Goal: Navigation & Orientation: Find specific page/section

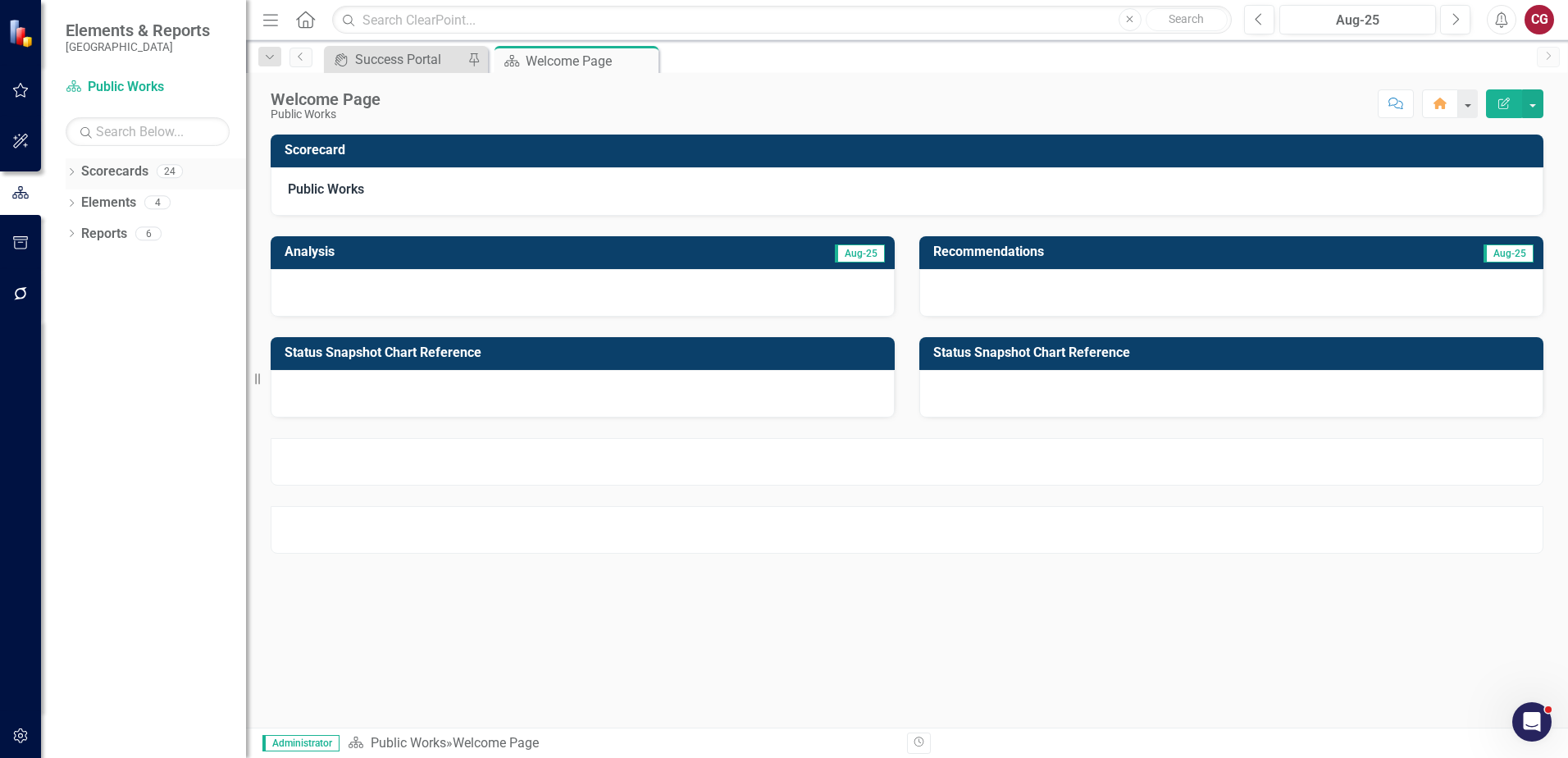
click at [75, 171] on icon "Dropdown" at bounding box center [70, 173] width 11 height 9
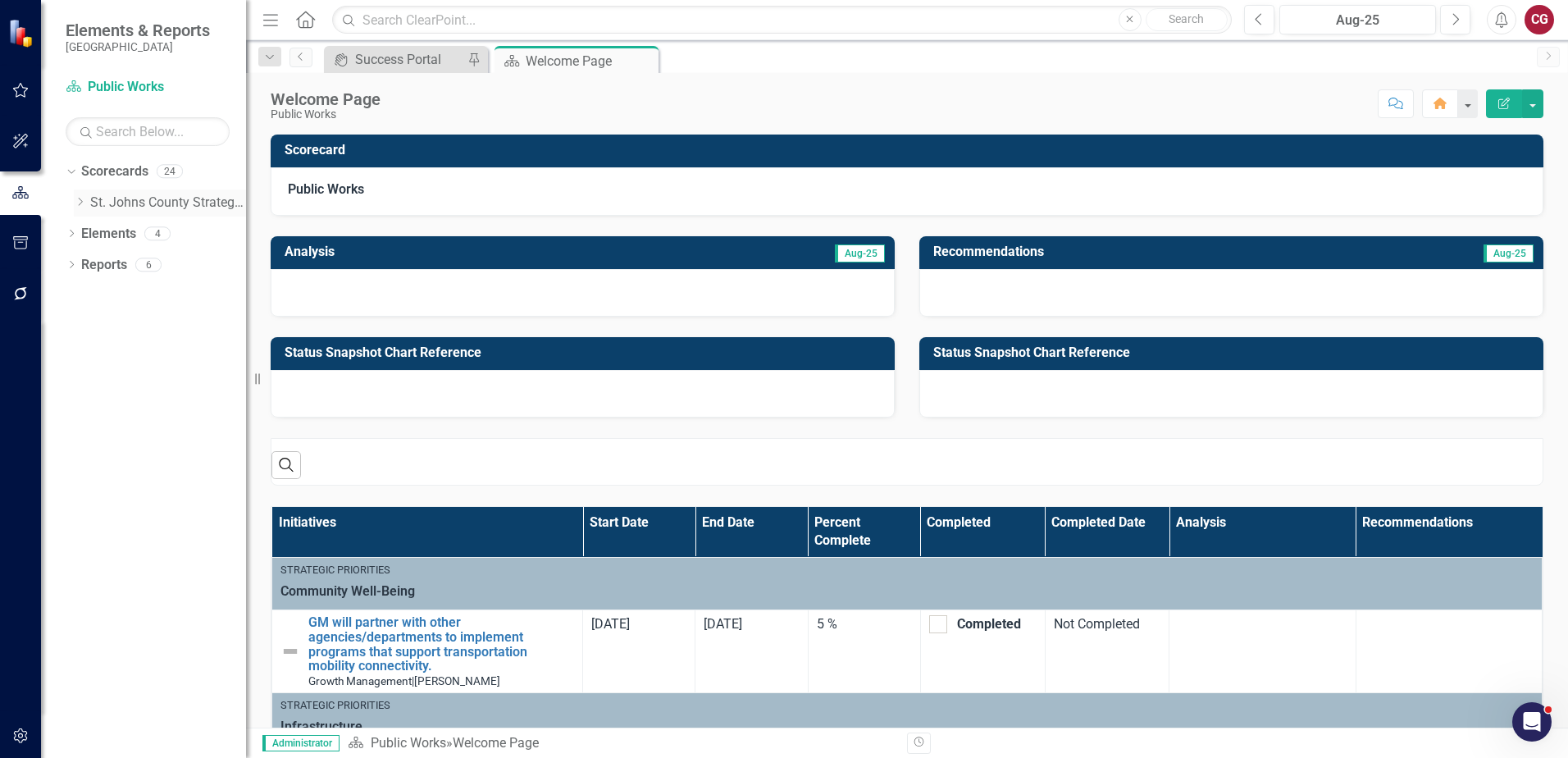
click at [76, 199] on icon "Dropdown" at bounding box center [80, 201] width 12 height 9
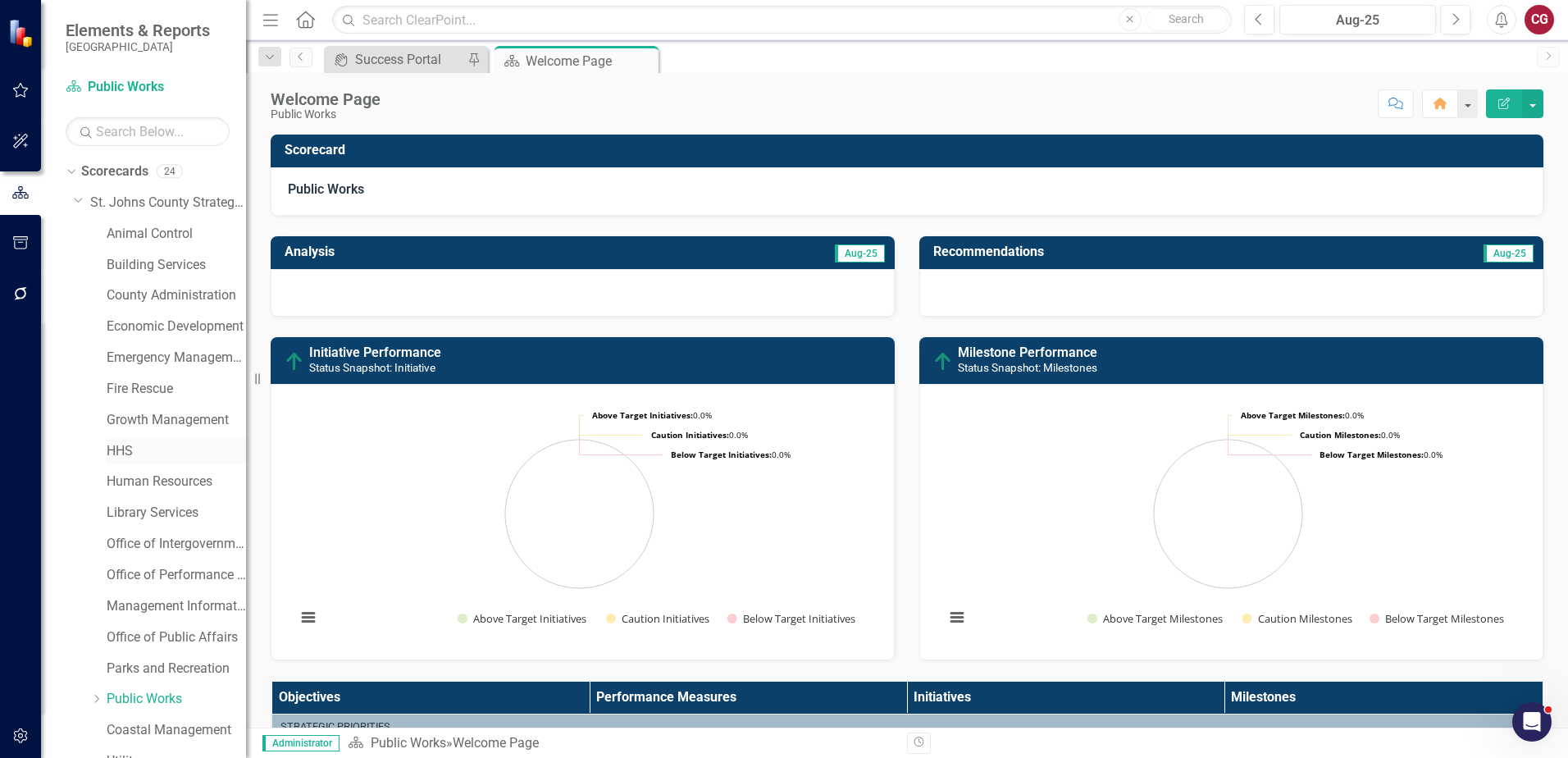
click at [113, 463] on div "HHS" at bounding box center [176, 452] width 139 height 27
click at [123, 444] on link "HHS" at bounding box center [176, 452] width 139 height 19
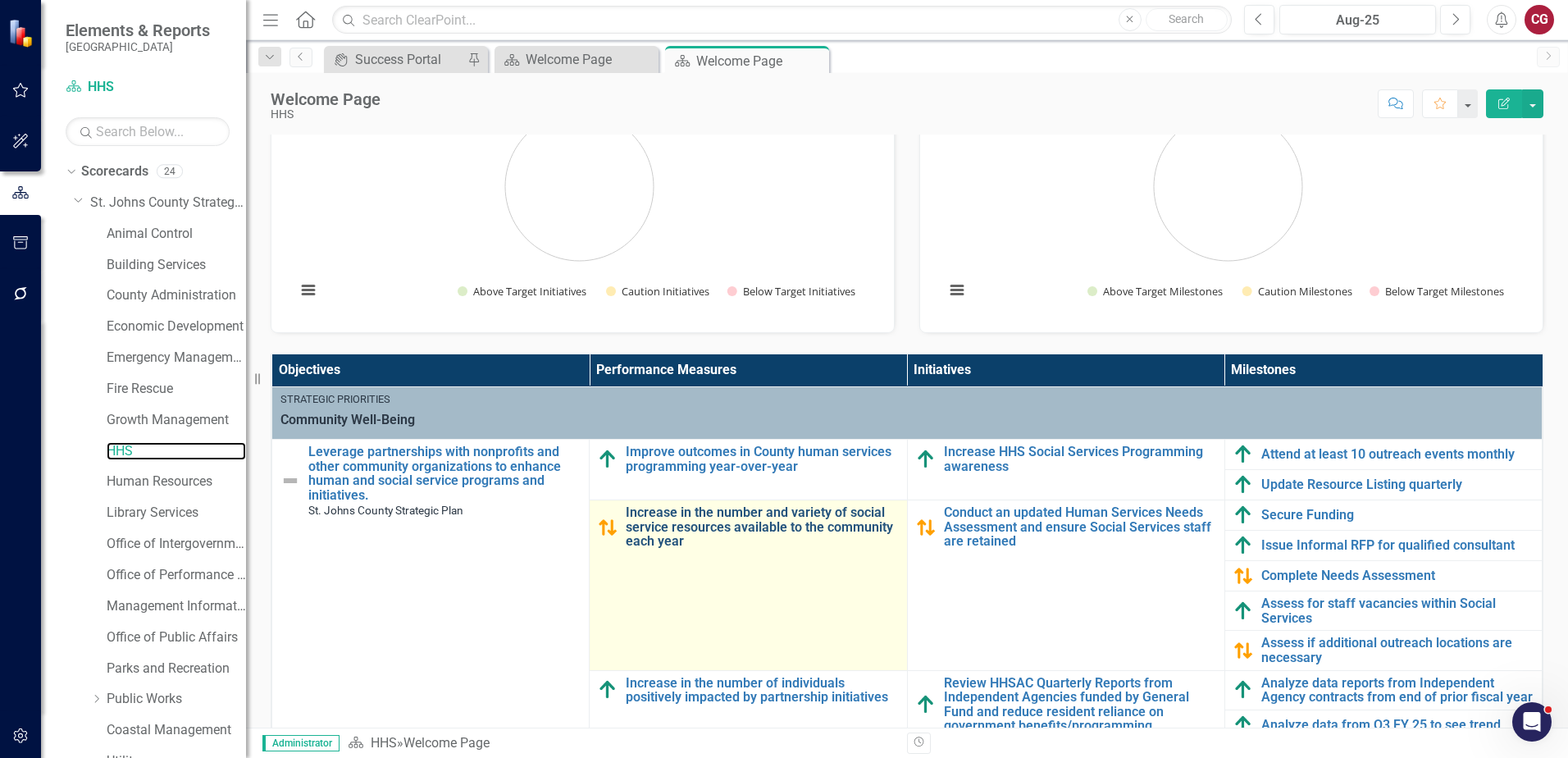
scroll to position [328, 0]
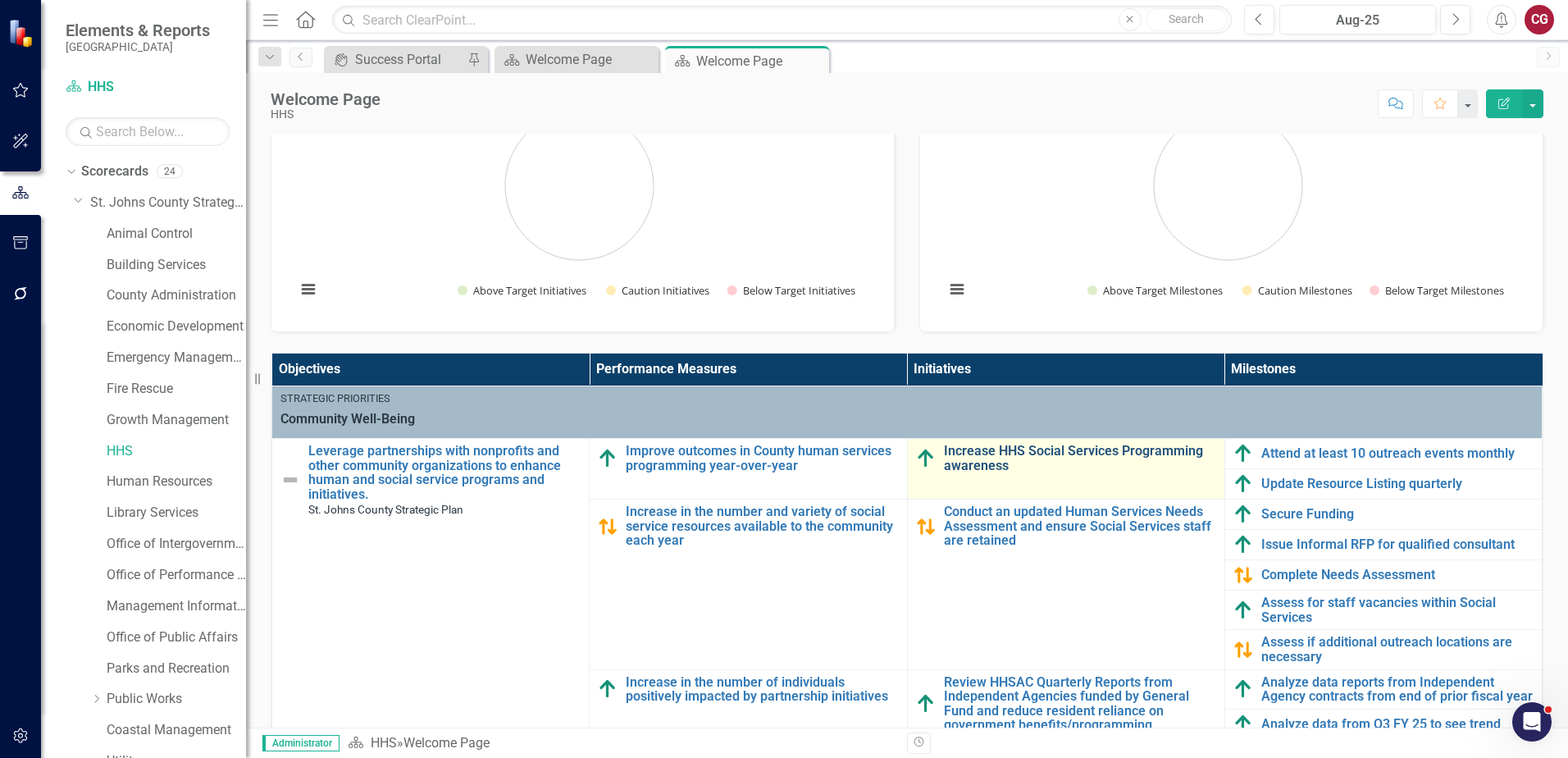
click at [1010, 453] on link "Increase HHS Social Services Programming awareness" at bounding box center [1079, 458] width 272 height 28
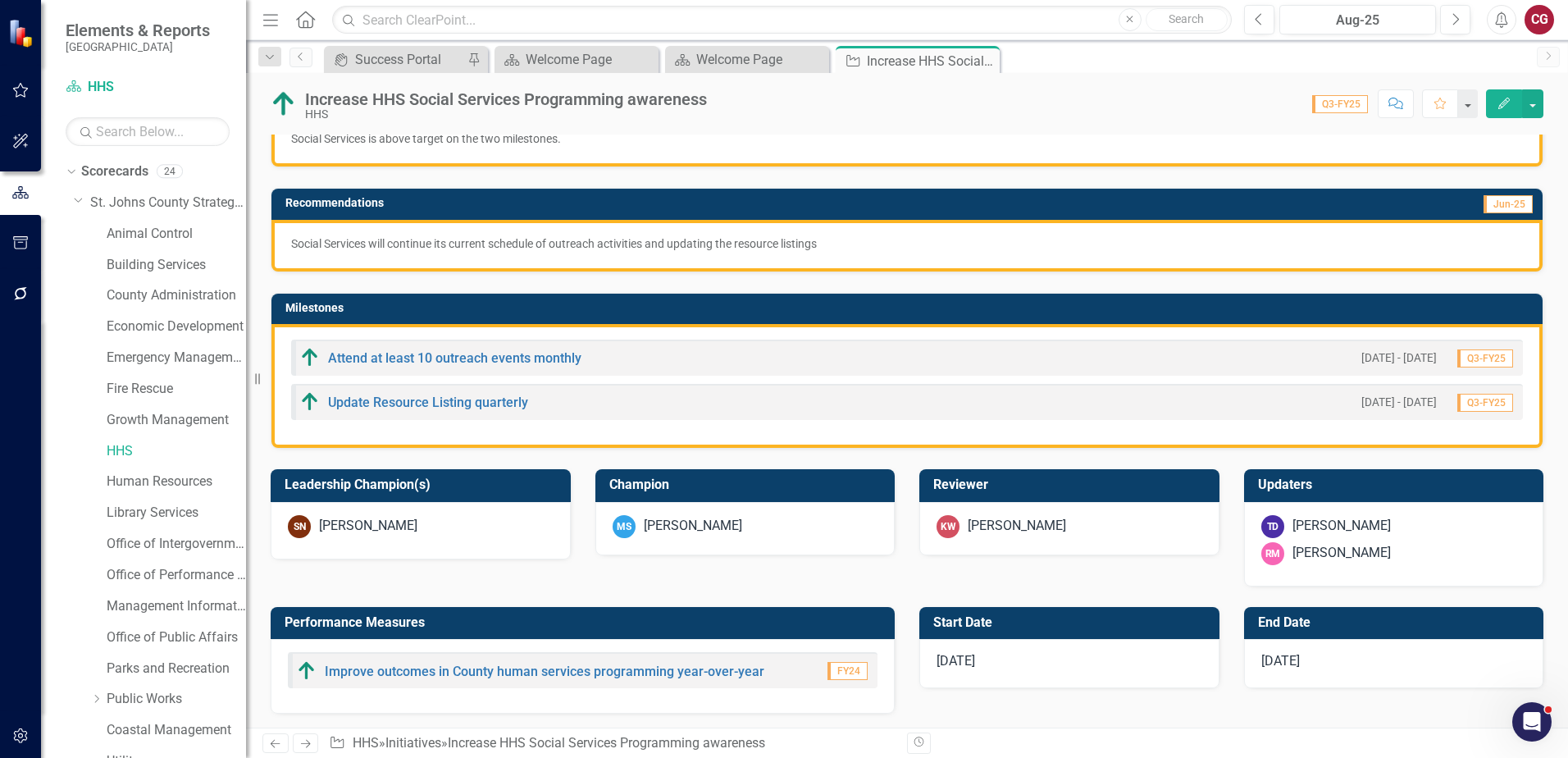
scroll to position [328, 0]
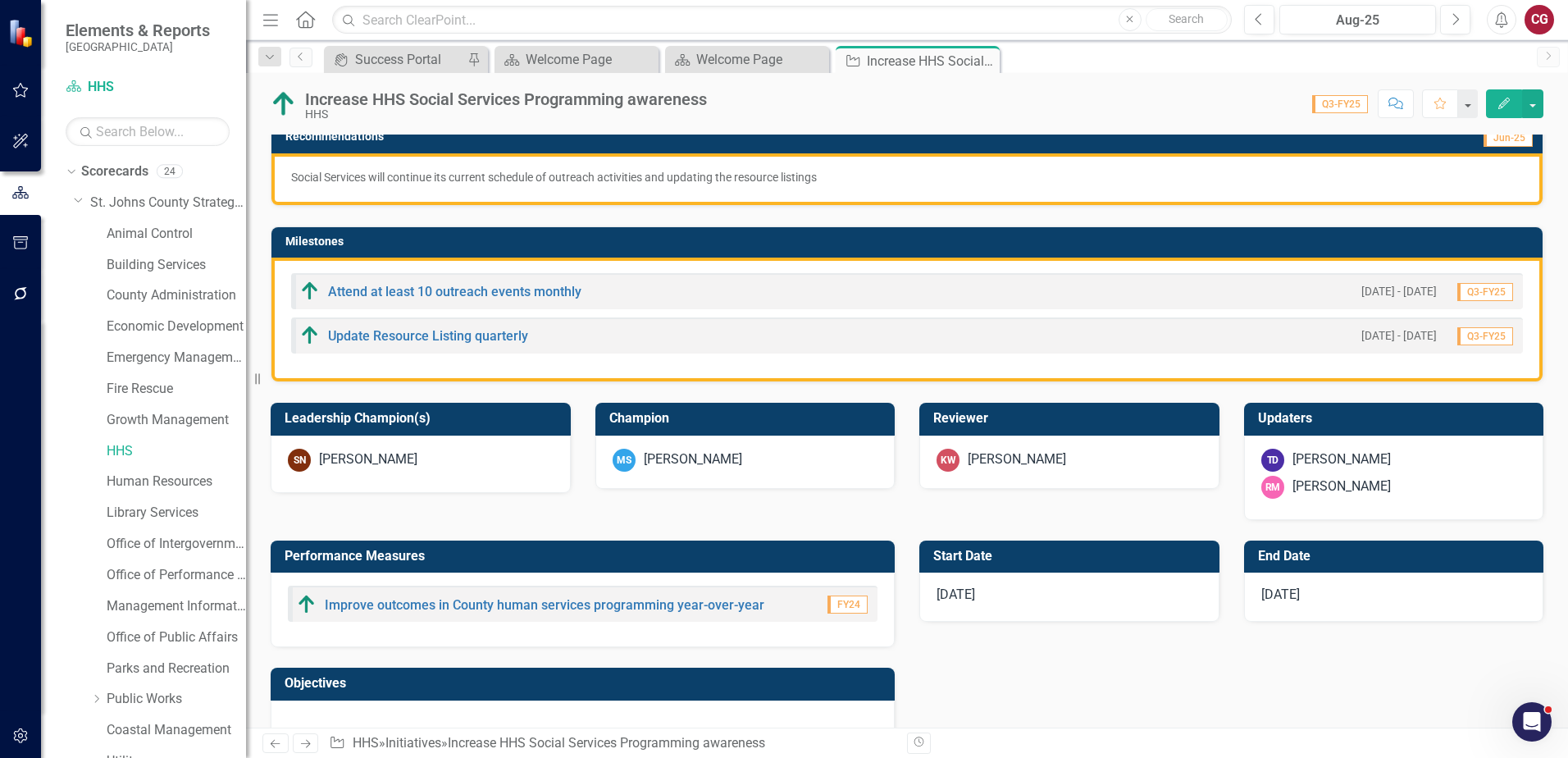
click at [34, 103] on button "button" at bounding box center [21, 91] width 37 height 34
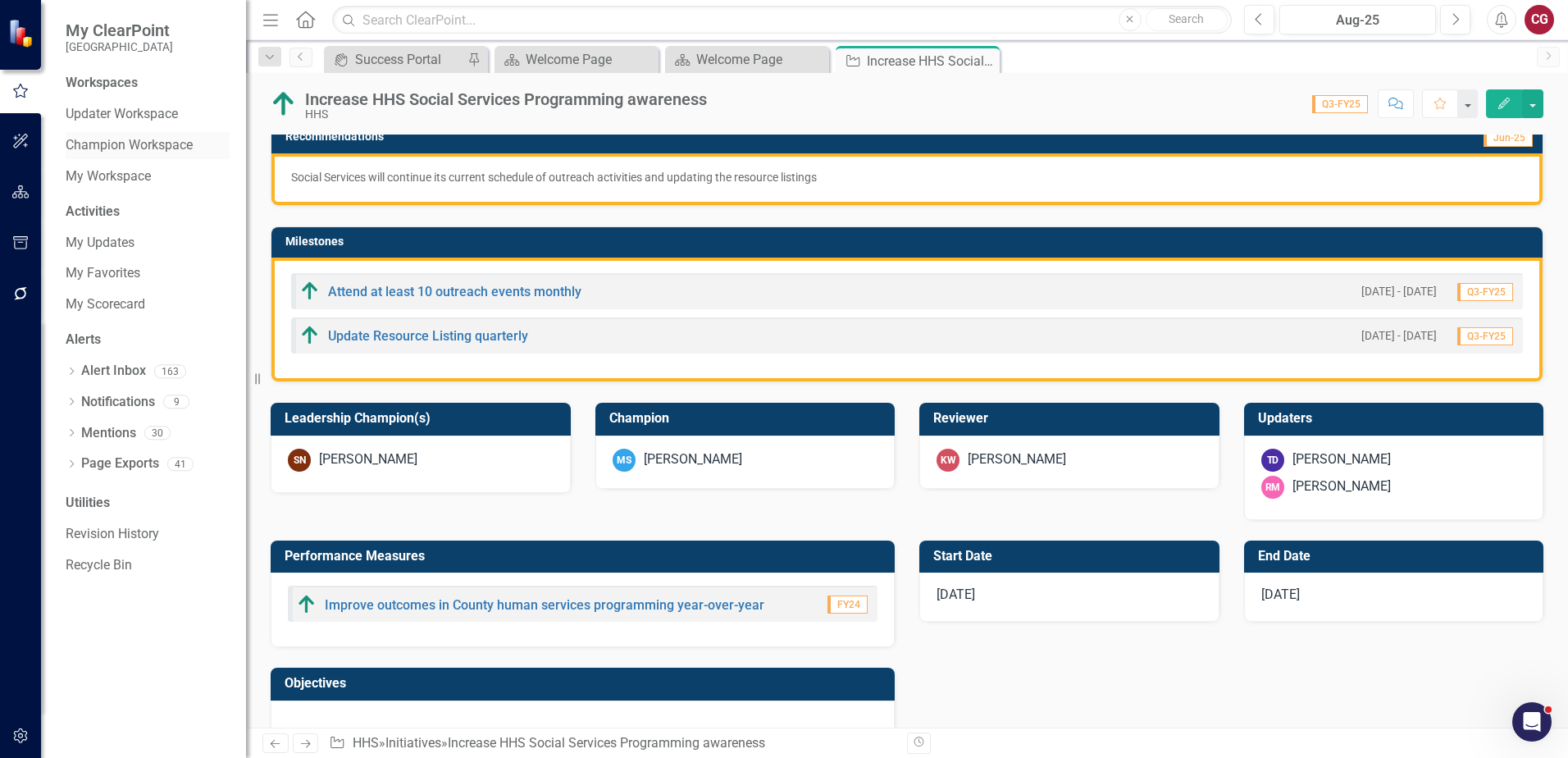
click at [97, 137] on link "Champion Workspace" at bounding box center [147, 146] width 164 height 19
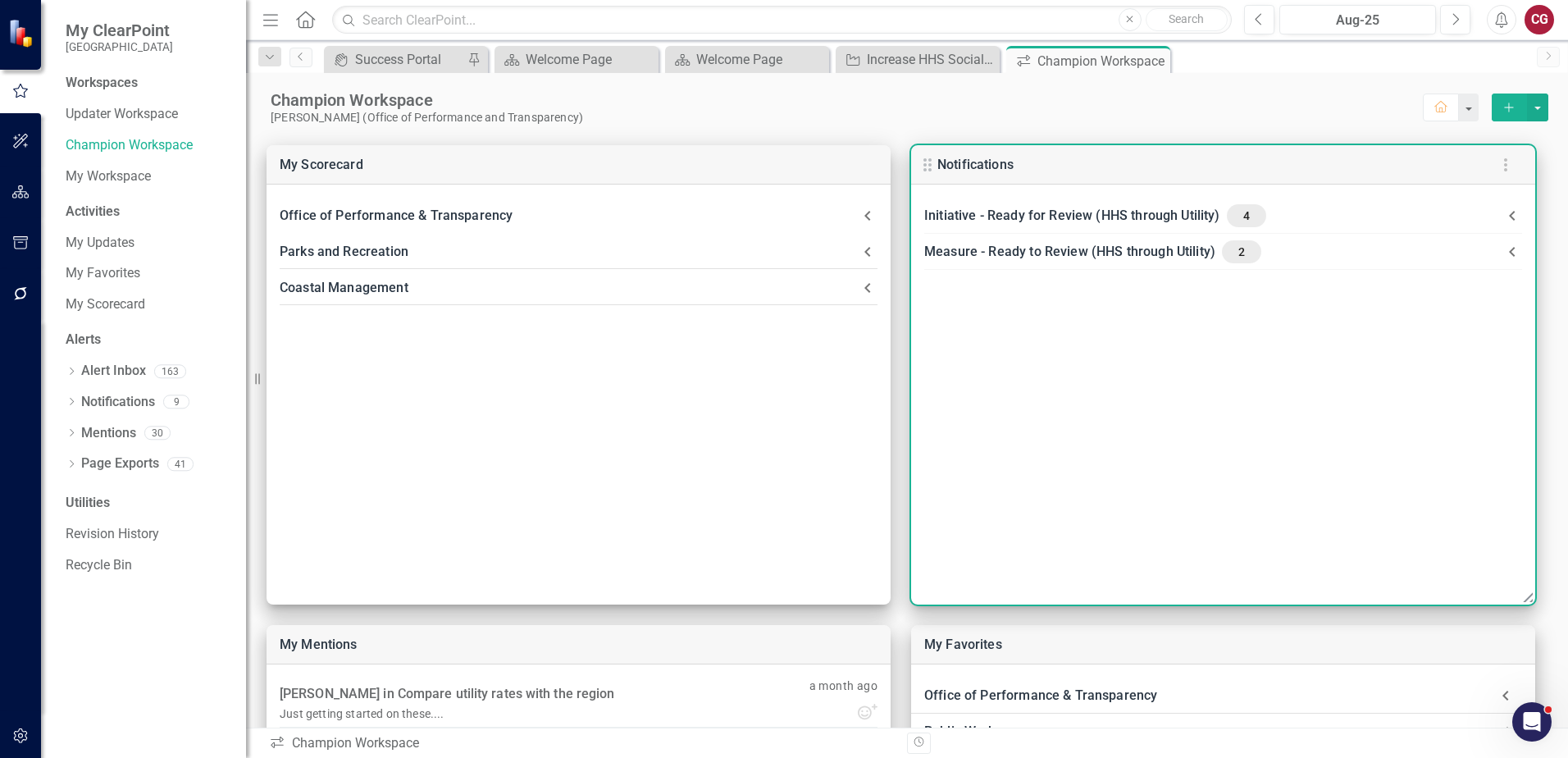
click at [1518, 216] on icon at bounding box center [1512, 215] width 20 height 20
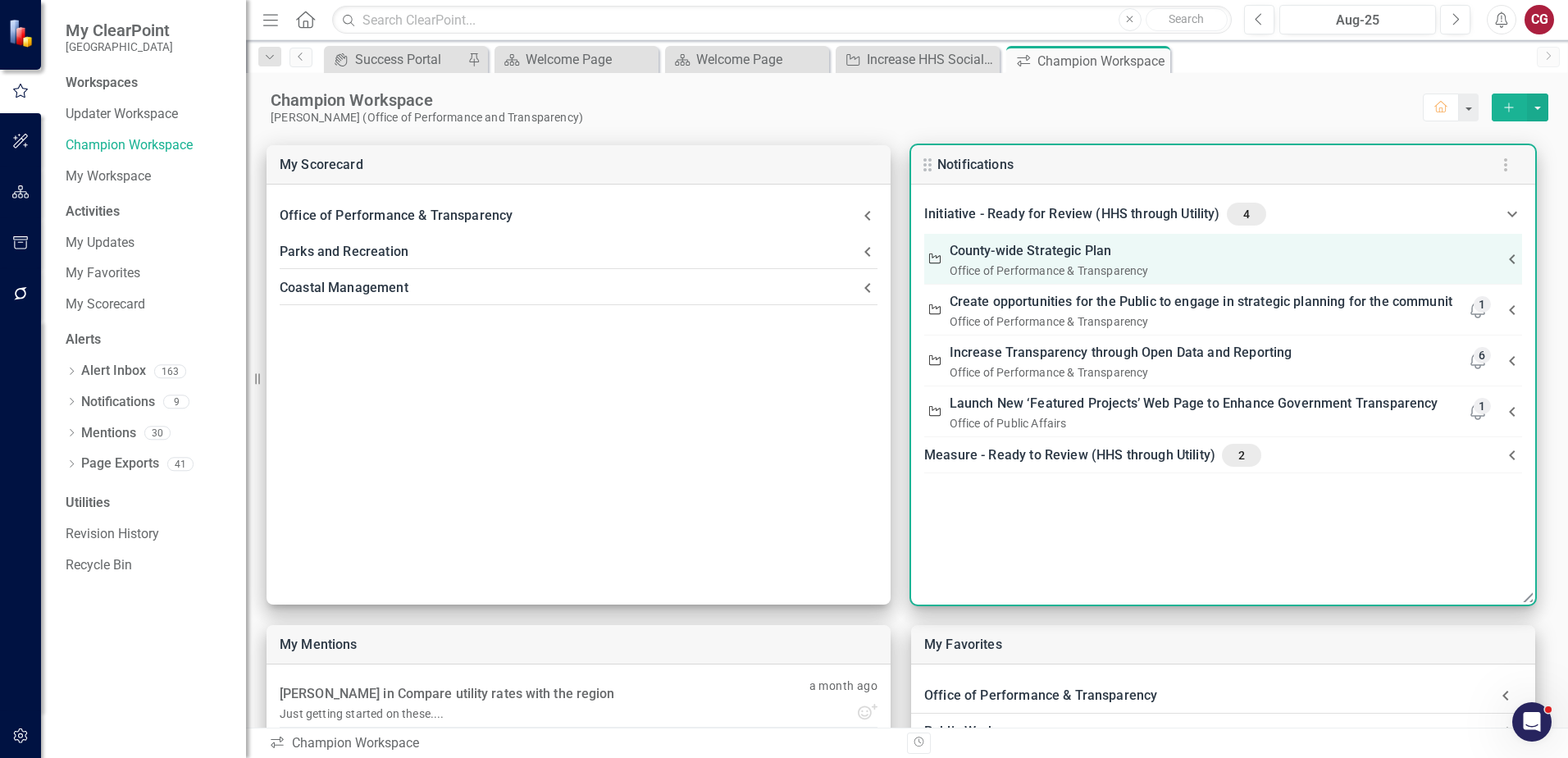
click at [1060, 264] on div "Office of Performance & Transparency" at bounding box center [1210, 270] width 521 height 16
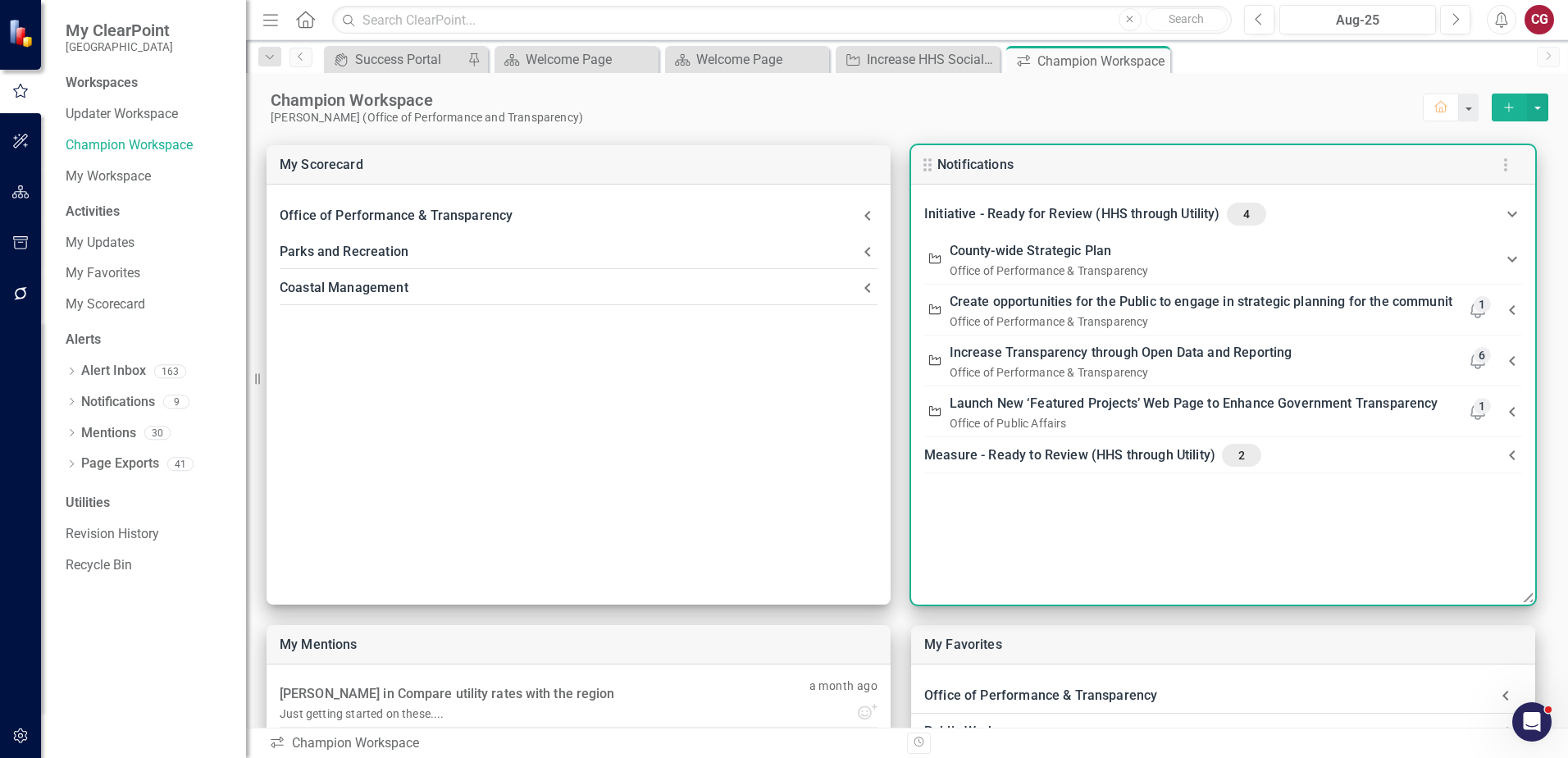
click at [1509, 218] on icon at bounding box center [1512, 214] width 20 height 20
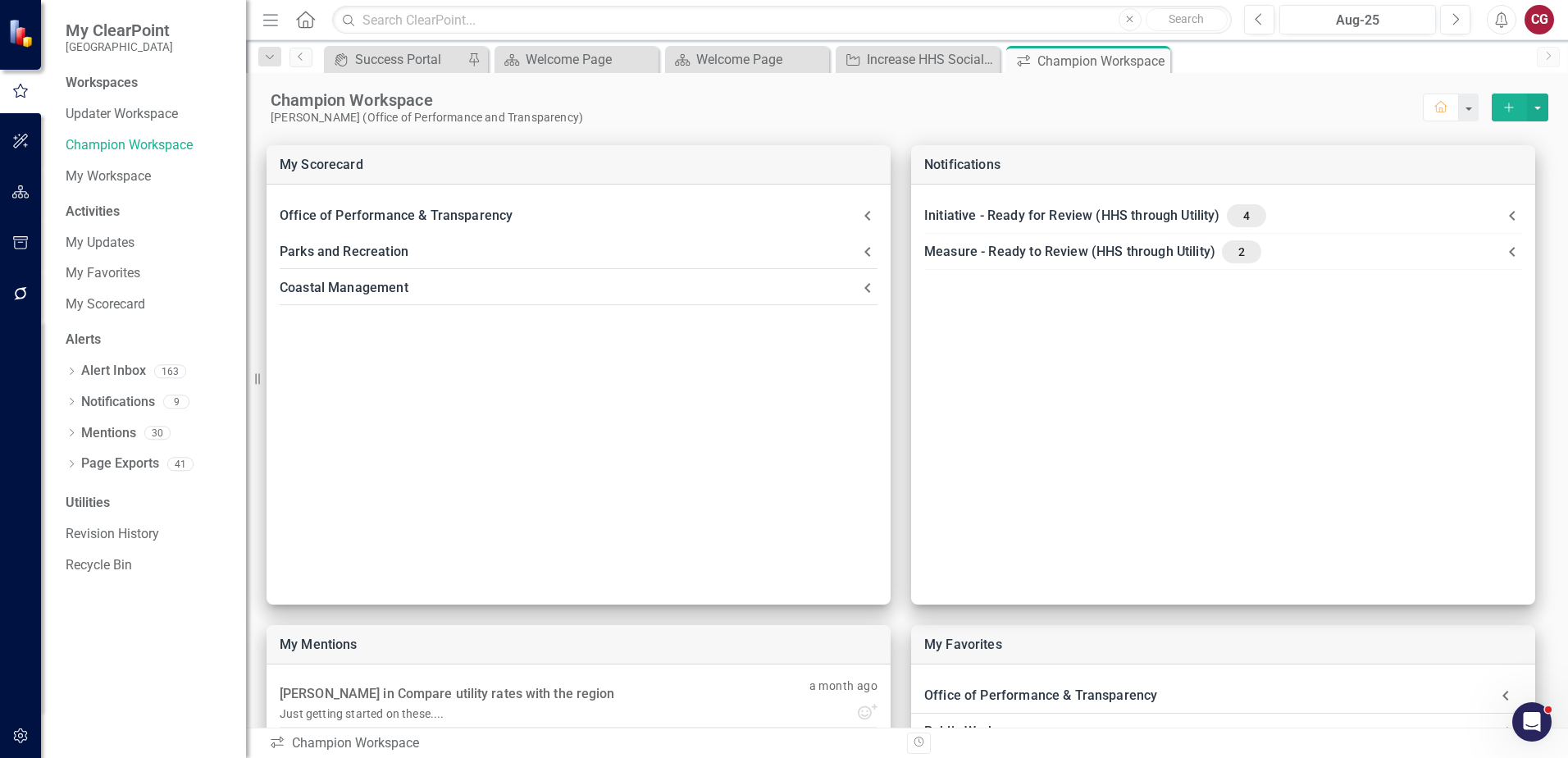
click at [15, 209] on button "button" at bounding box center [21, 192] width 37 height 34
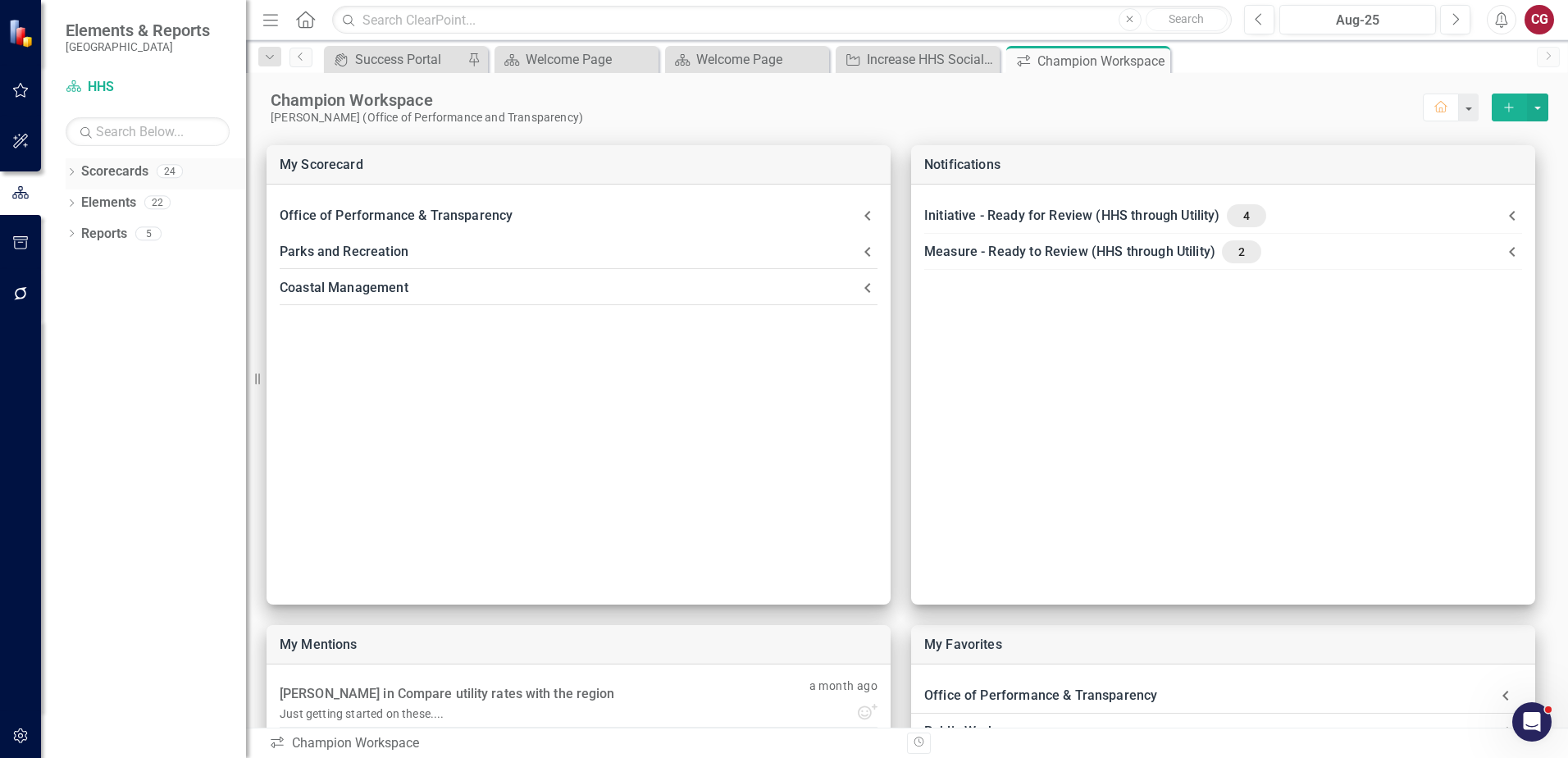
click at [70, 173] on icon "Dropdown" at bounding box center [70, 173] width 11 height 9
click at [78, 202] on icon "Dropdown" at bounding box center [80, 201] width 12 height 9
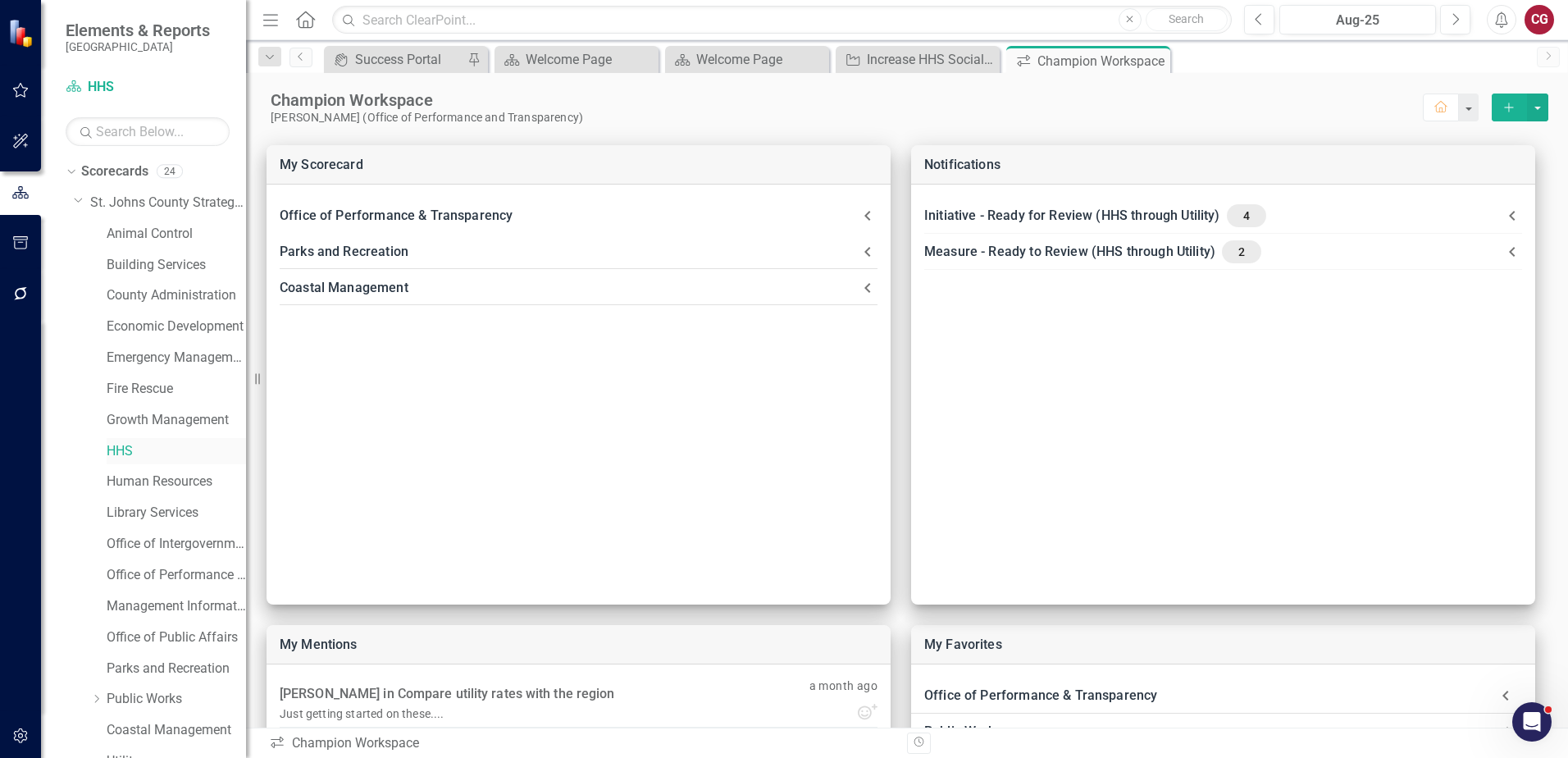
click at [125, 450] on link "HHS" at bounding box center [176, 452] width 139 height 19
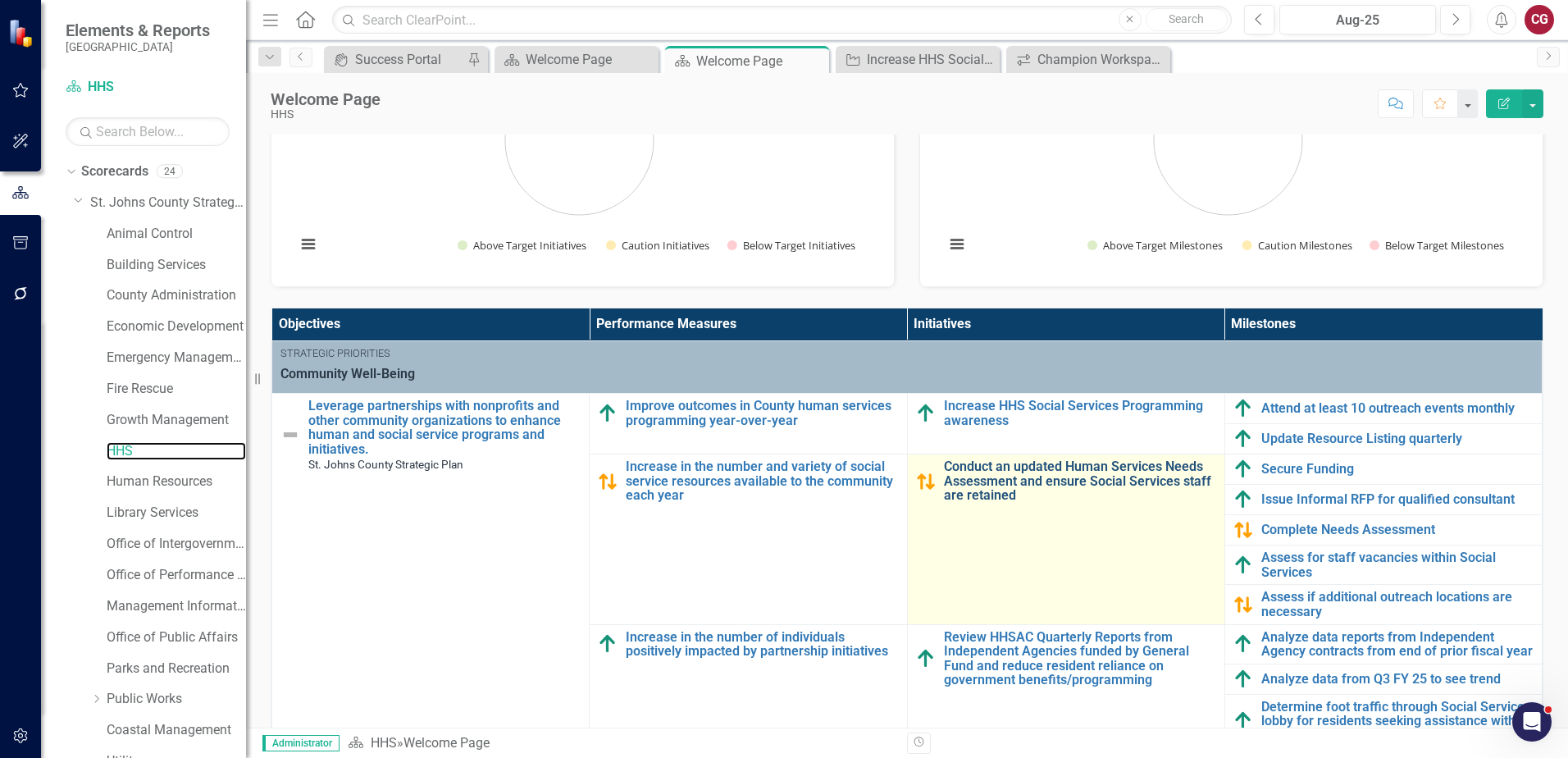
scroll to position [410, 0]
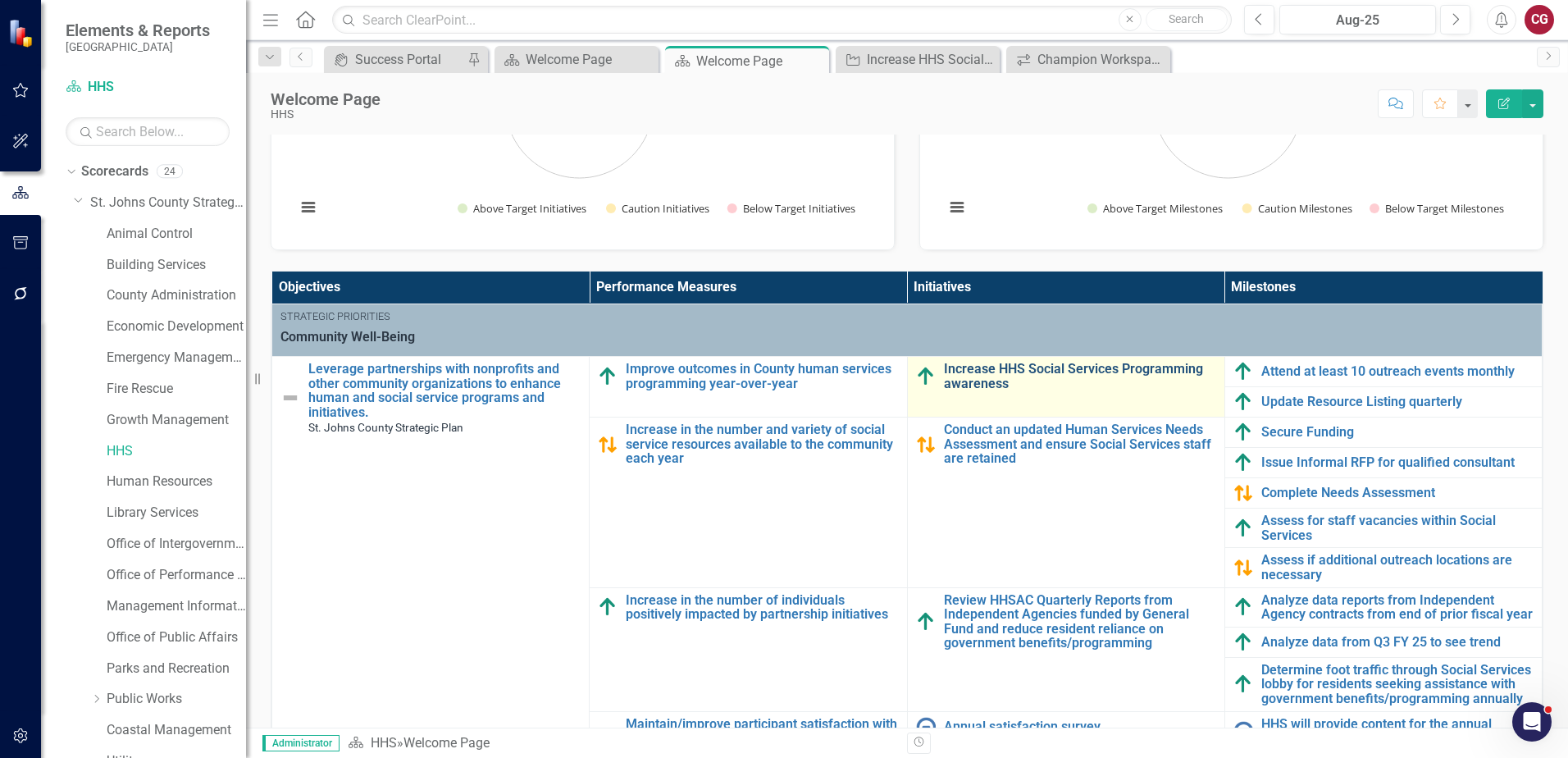
click at [969, 382] on link "Increase HHS Social Services Programming awareness" at bounding box center [1079, 375] width 272 height 28
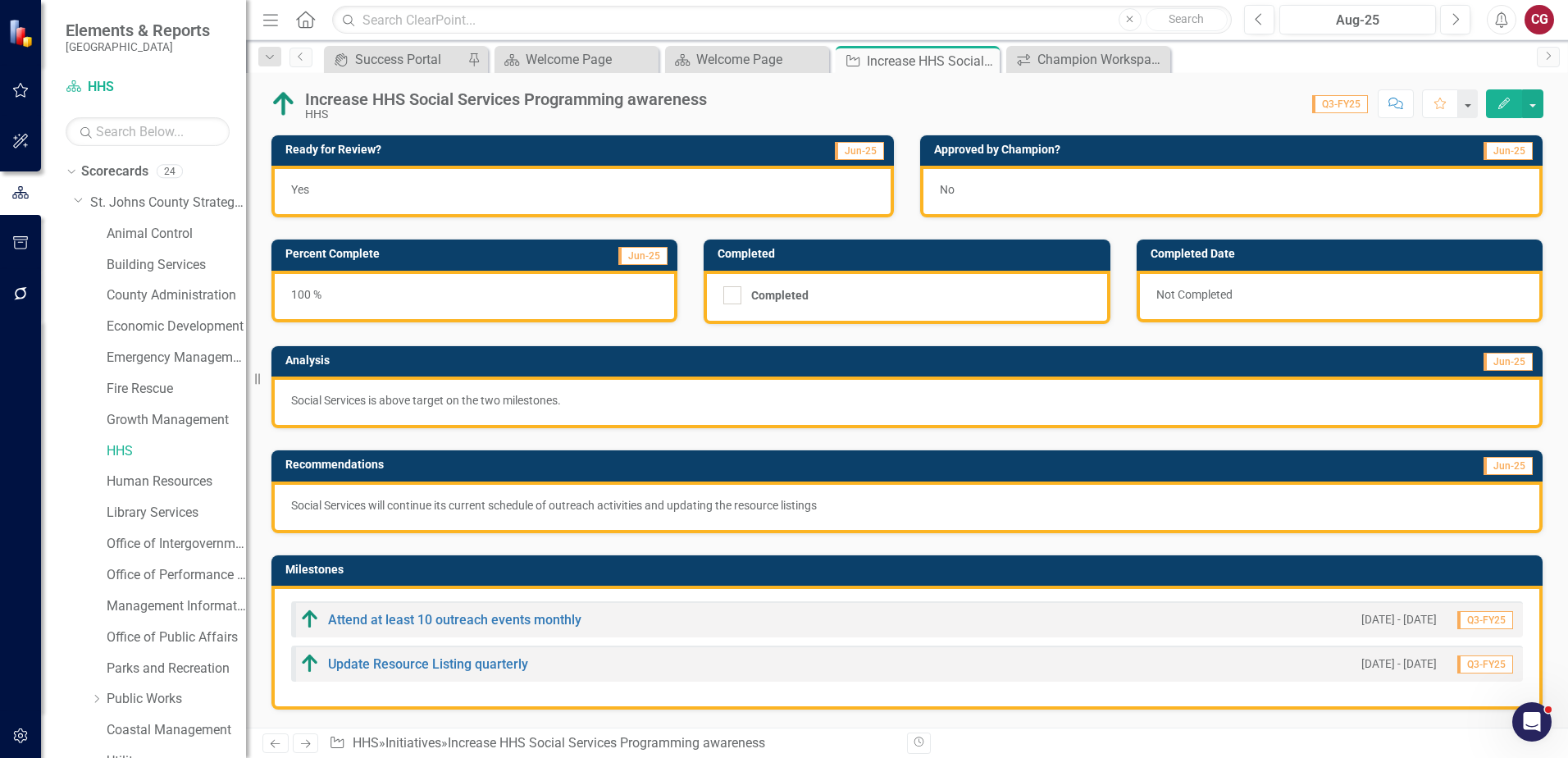
click at [1319, 190] on div "No" at bounding box center [1231, 191] width 623 height 52
click at [1231, 111] on div "Score: 0.00 Q3-FY25 Completed Comment Favorite Edit" at bounding box center [1129, 103] width 829 height 27
click at [1256, 24] on icon "Previous" at bounding box center [1259, 19] width 9 height 15
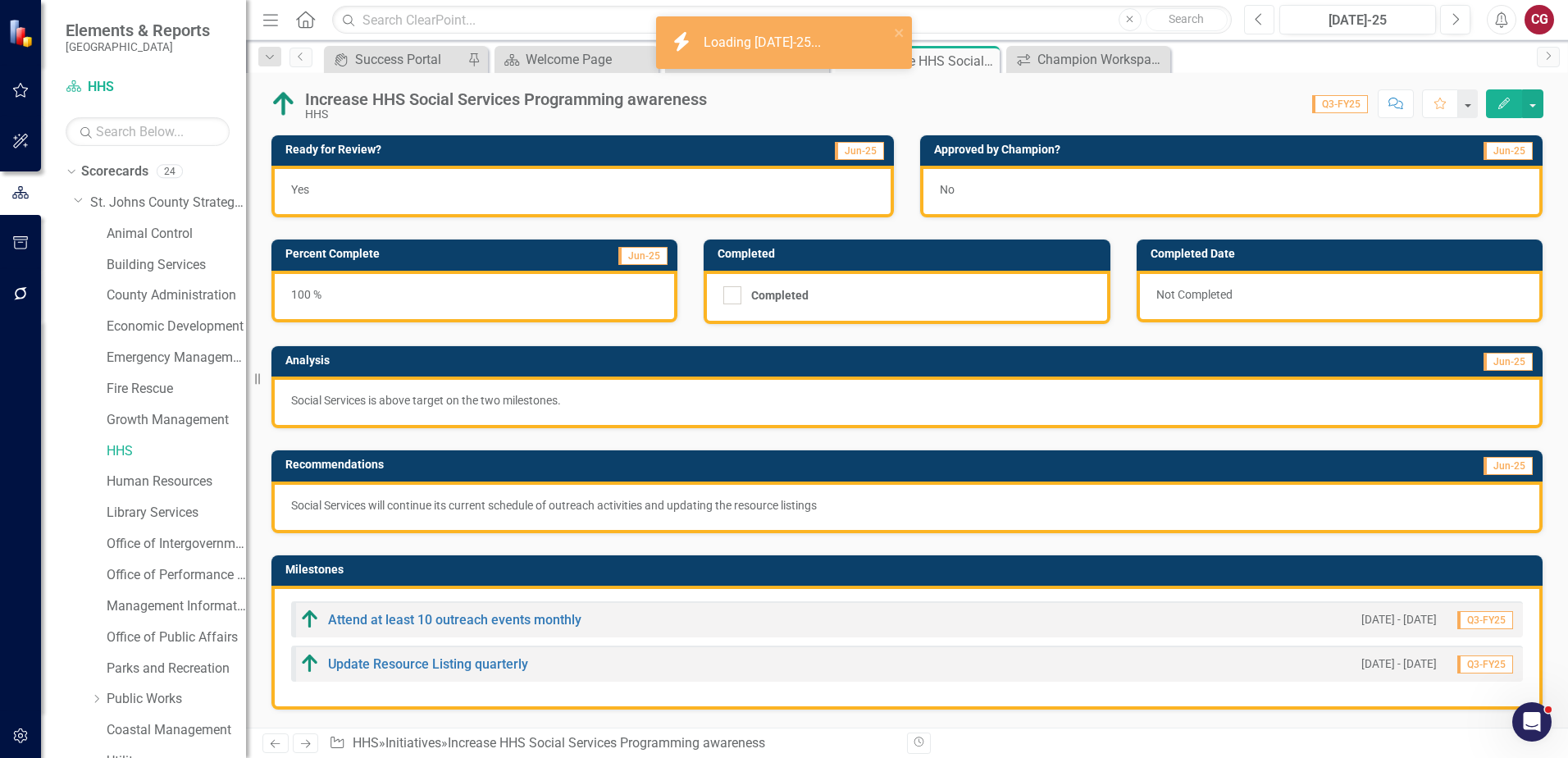
click at [1259, 24] on icon "Previous" at bounding box center [1259, 19] width 9 height 15
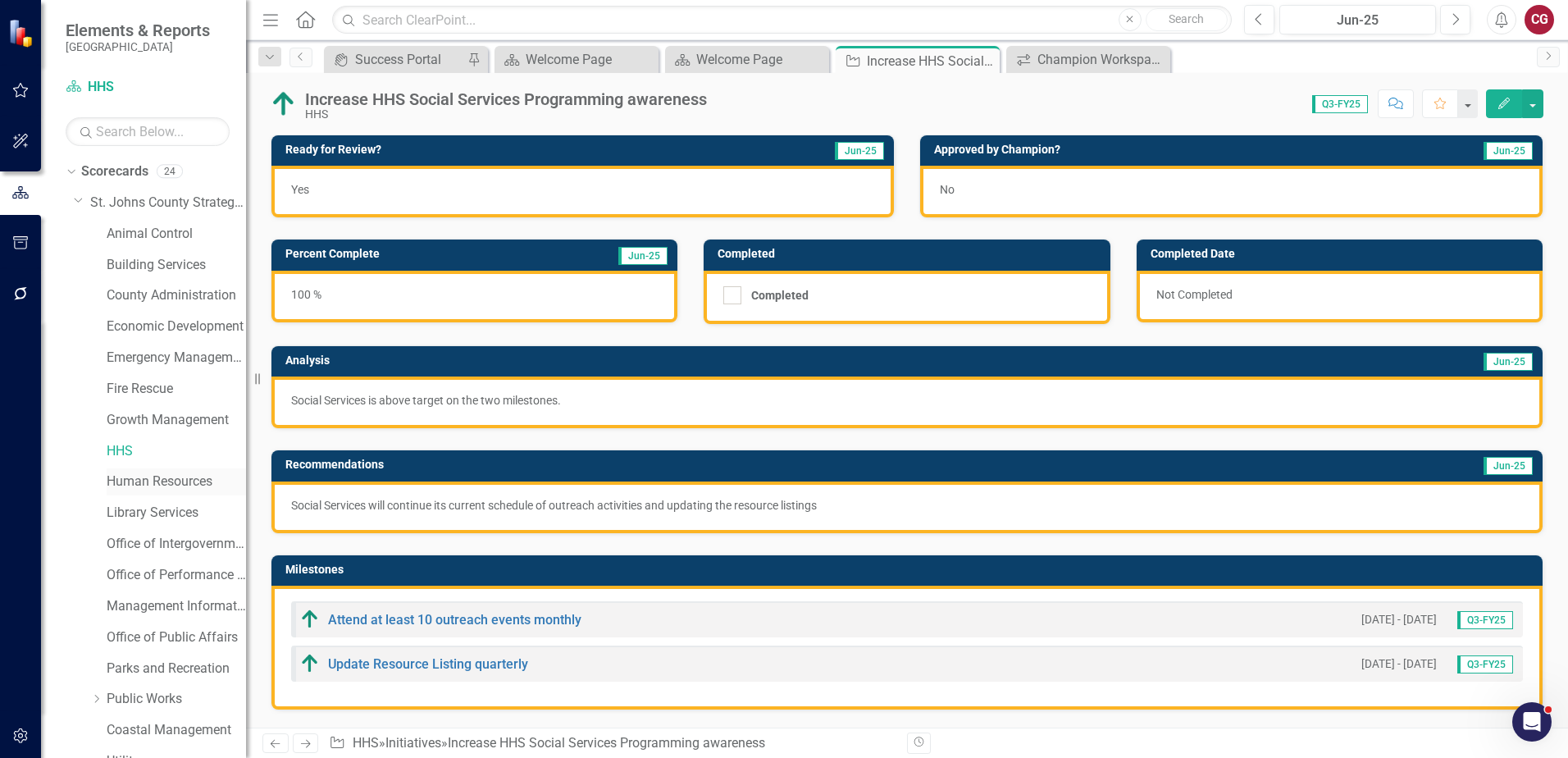
click at [119, 478] on link "Human Resources" at bounding box center [176, 482] width 139 height 19
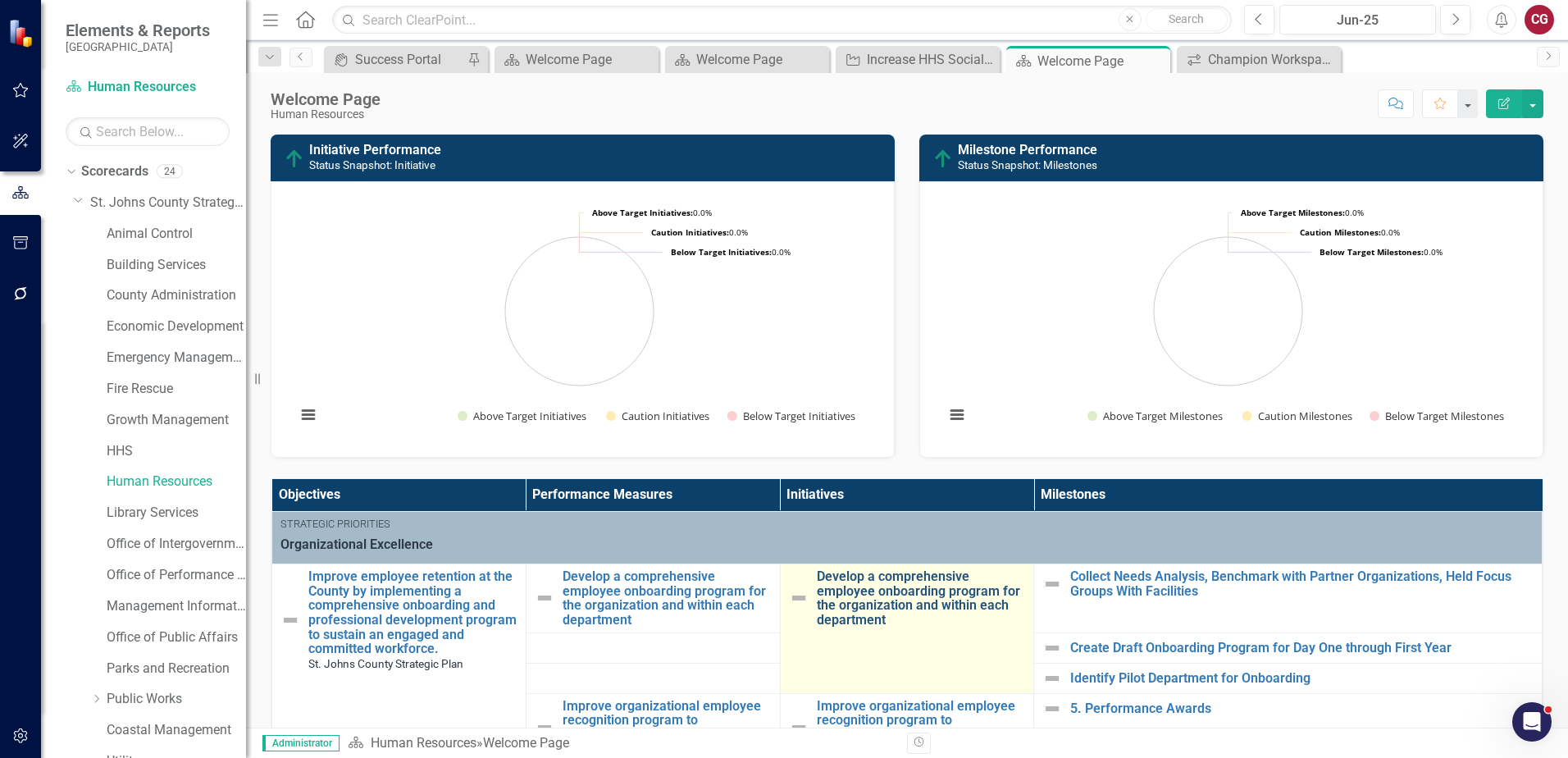
click at [841, 591] on link "Develop a comprehensive employee onboarding program for the organization and wi…" at bounding box center [921, 597] width 210 height 58
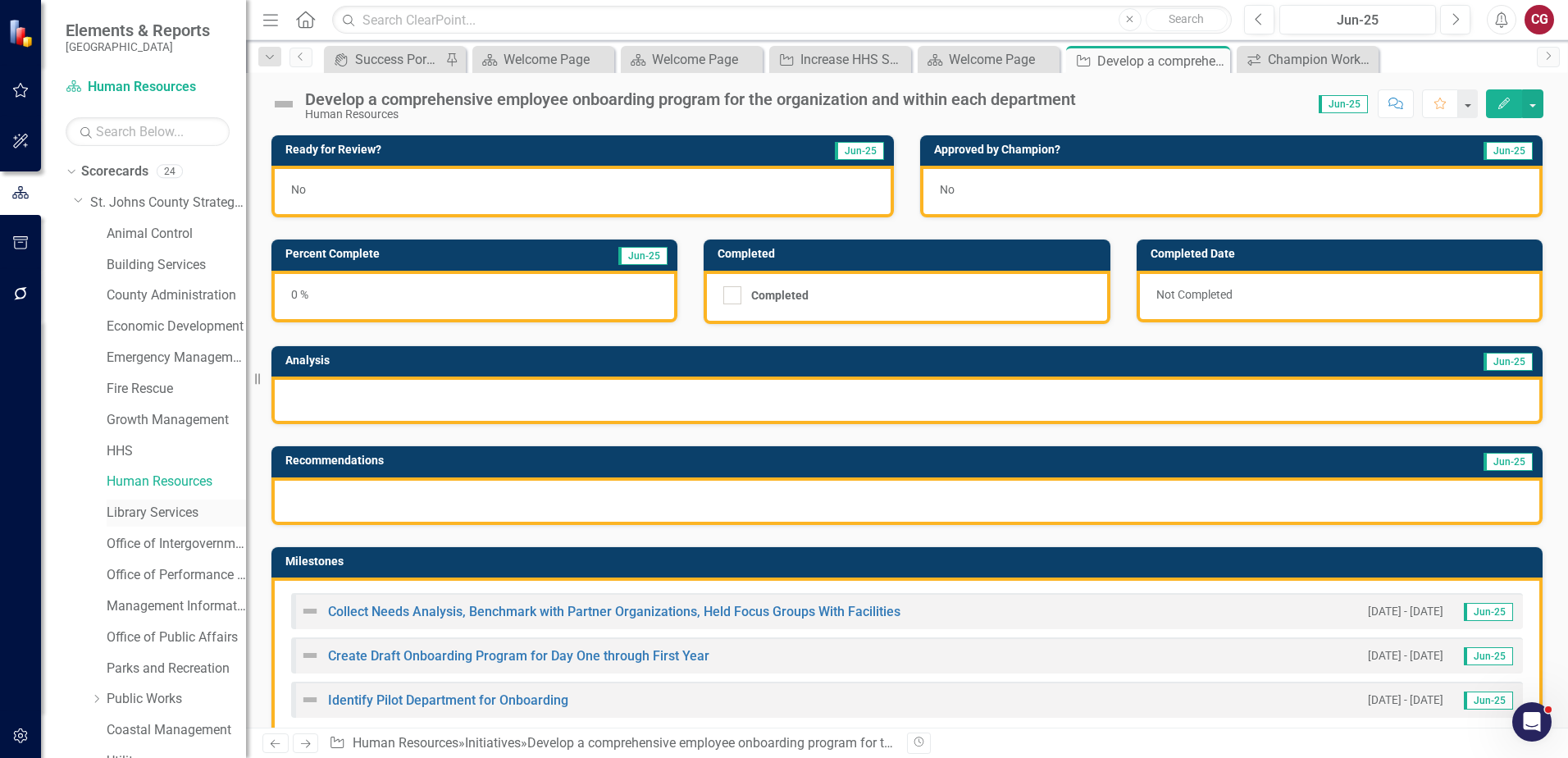
click at [136, 514] on link "Library Services" at bounding box center [176, 512] width 139 height 19
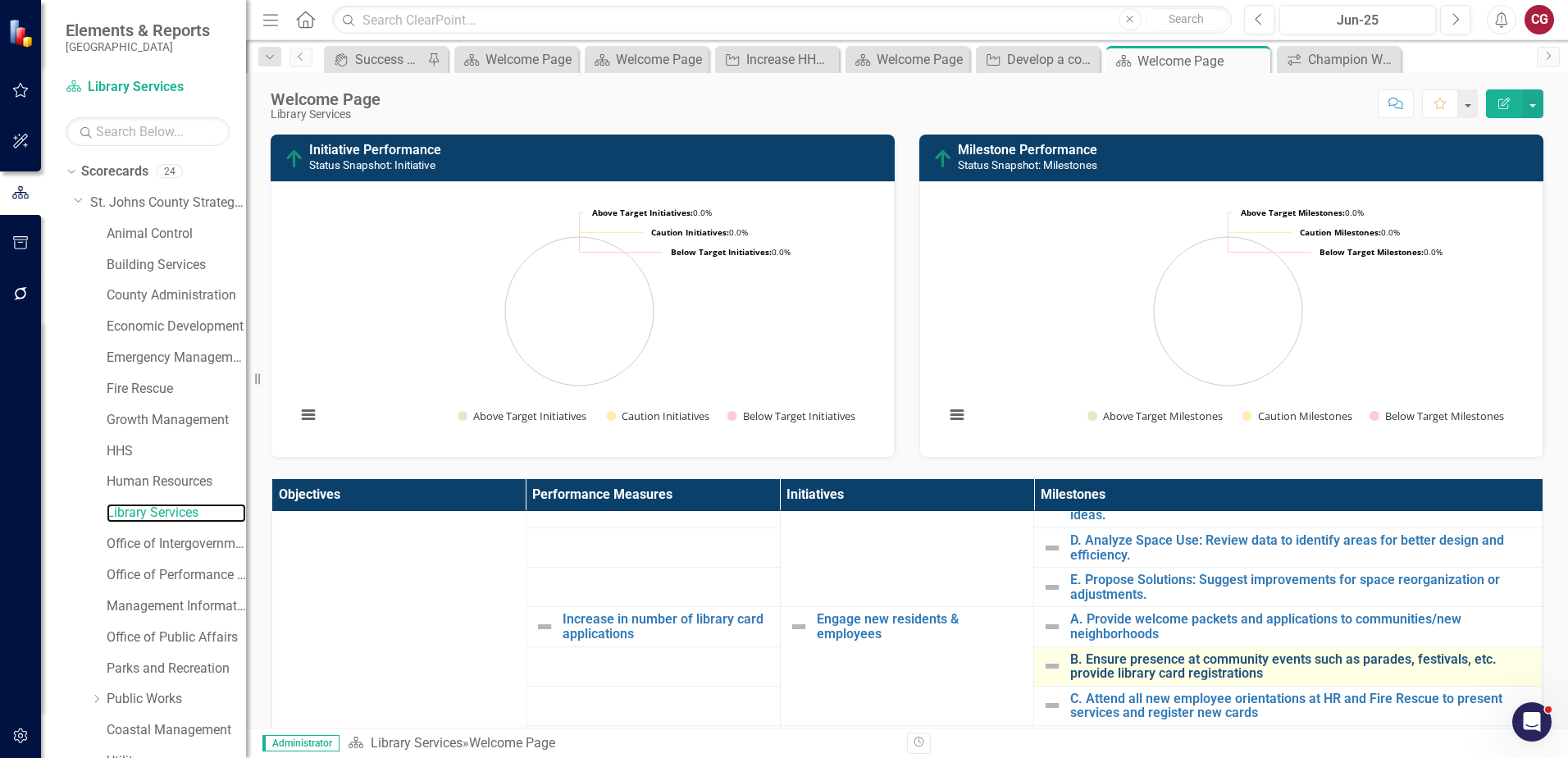
scroll to position [410, 0]
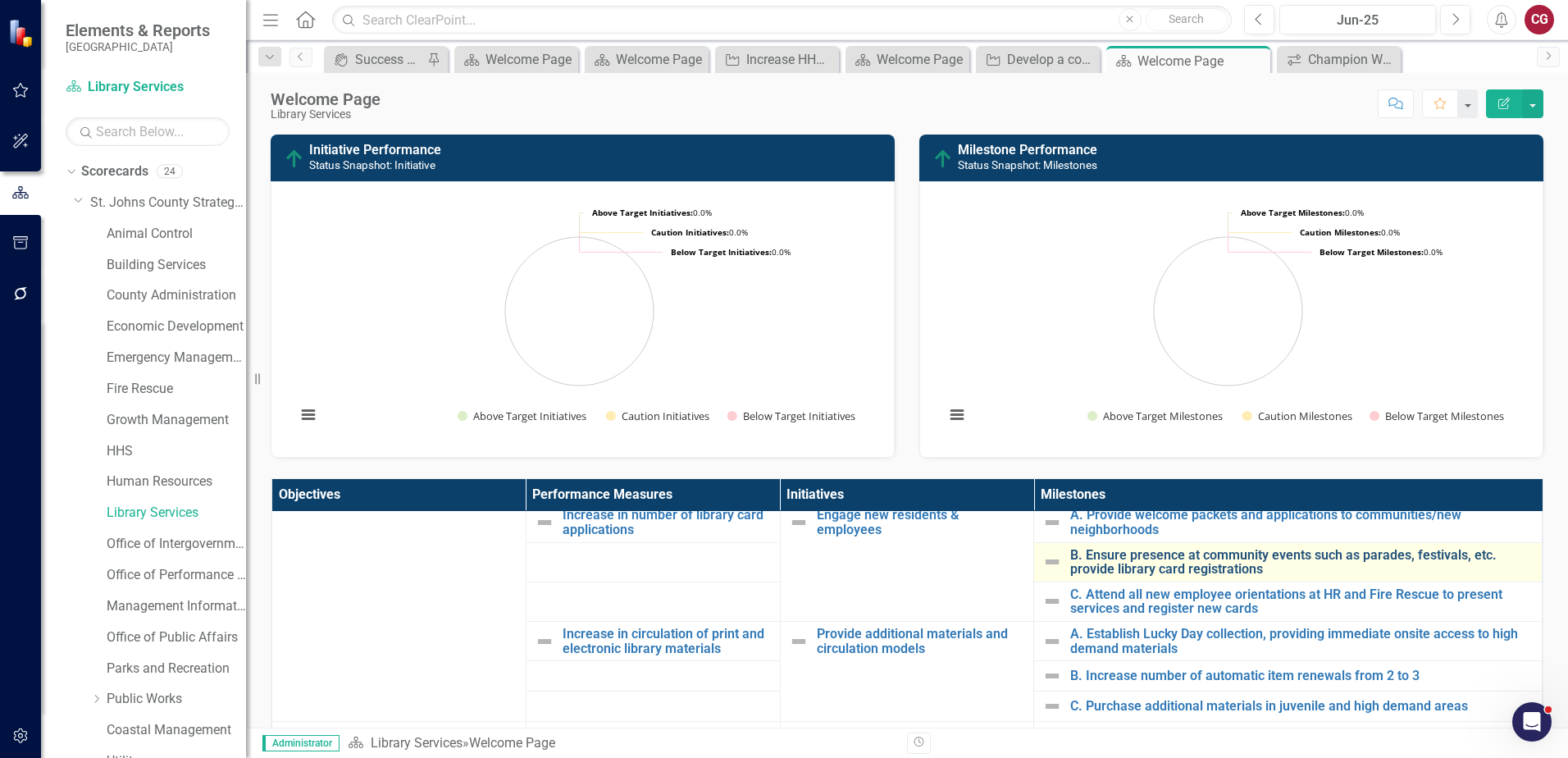
click at [1078, 568] on link "B. Ensure presence at community events such as parades, festivals, etc. provide…" at bounding box center [1303, 561] width 464 height 28
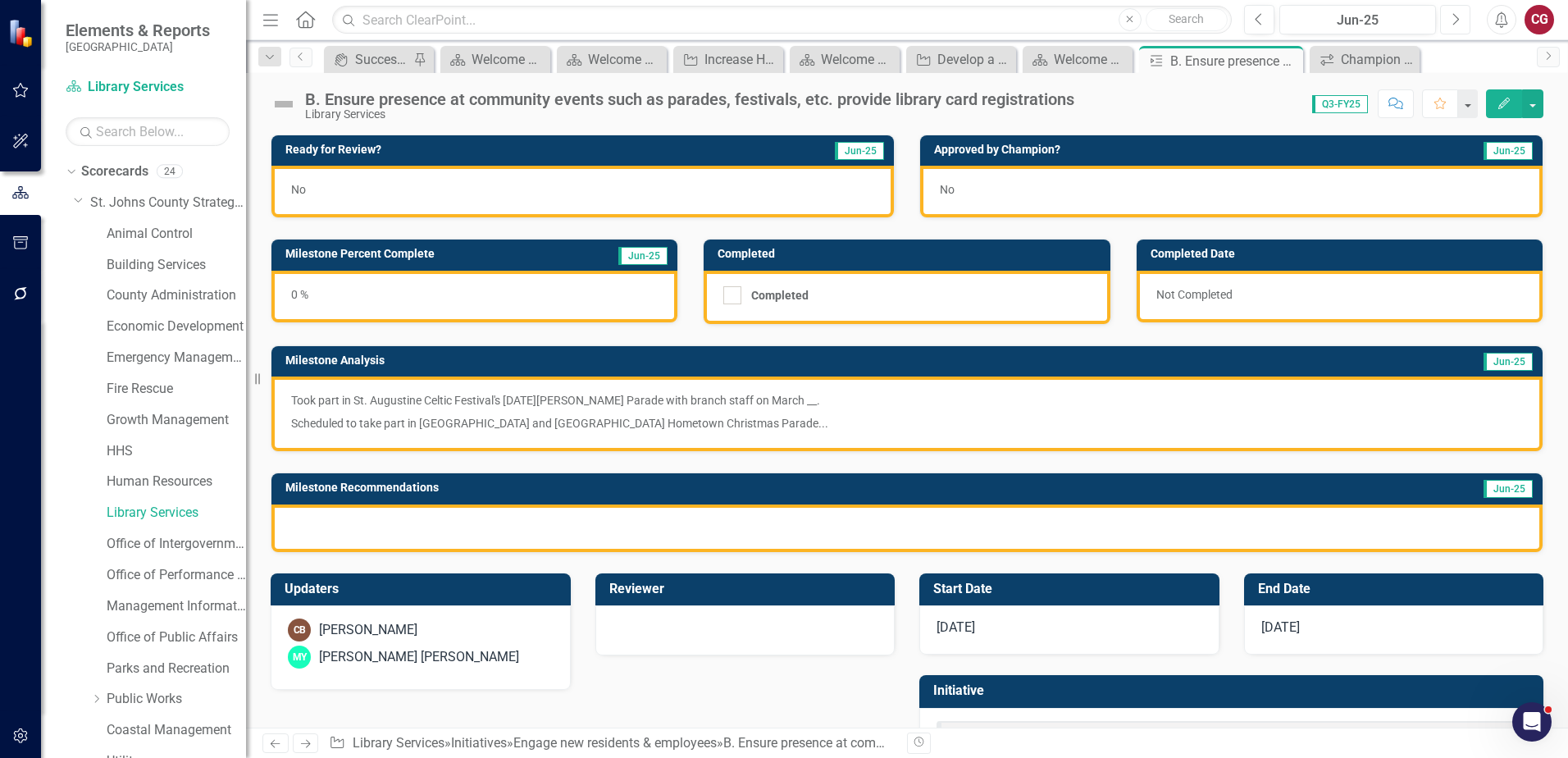
click at [1456, 23] on icon "button" at bounding box center [1457, 18] width 7 height 11
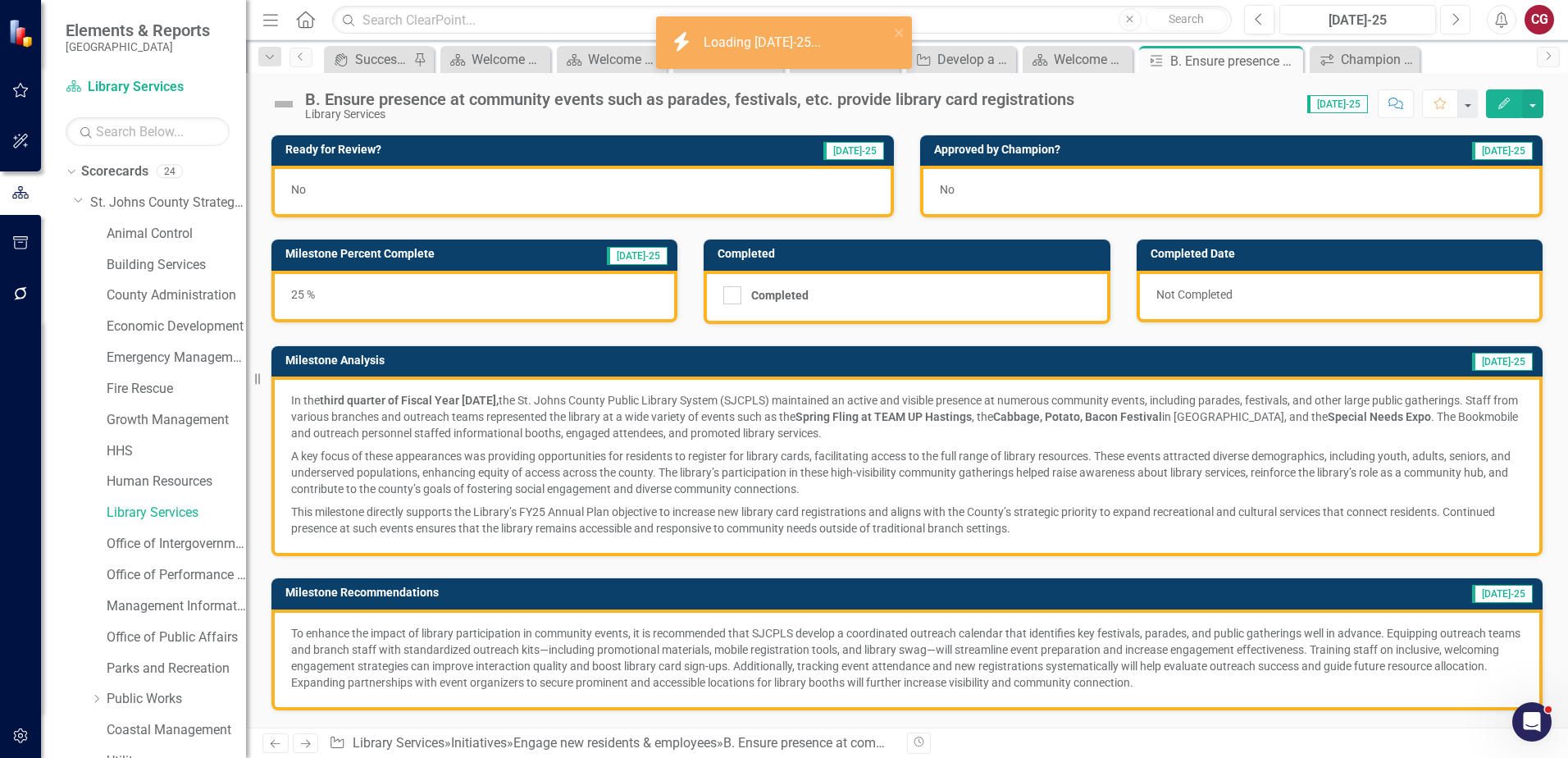
click at [1456, 23] on icon "button" at bounding box center [1457, 18] width 7 height 11
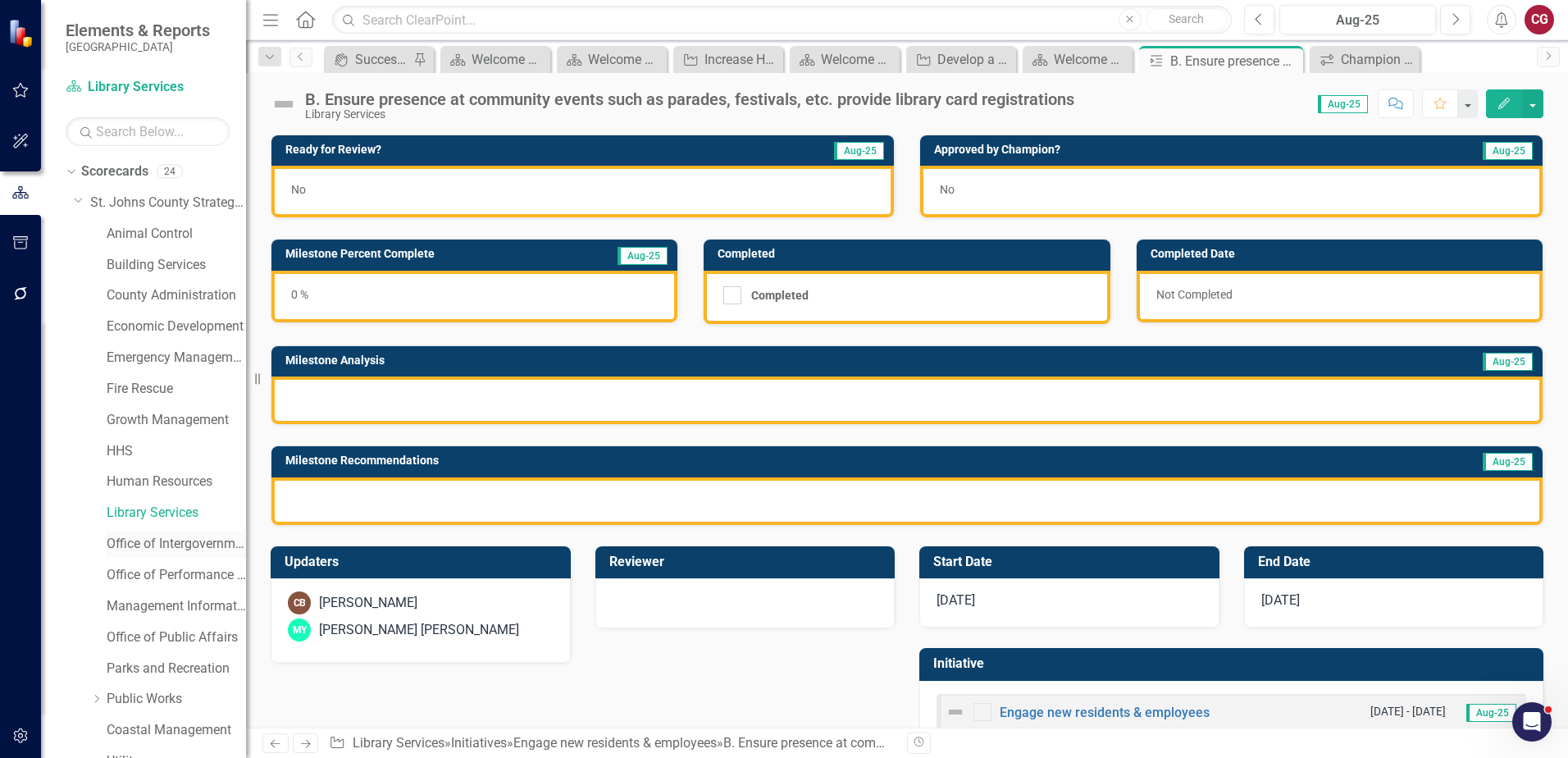
click at [154, 544] on link "Office of Intergovernmental Affairs" at bounding box center [176, 544] width 139 height 19
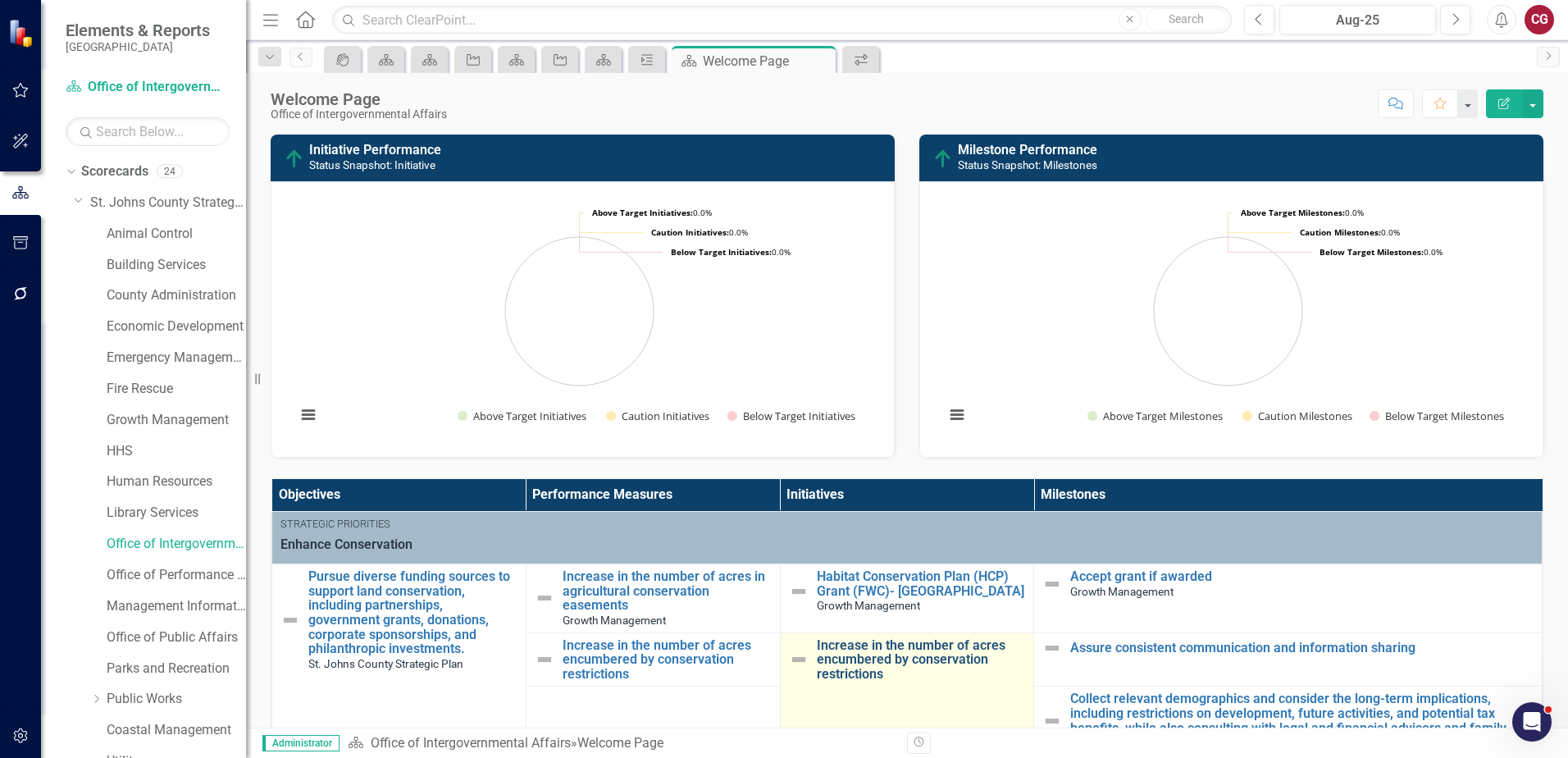
click at [892, 641] on link "Increase in the number of acres encumbered by conservation restrictions" at bounding box center [921, 659] width 210 height 44
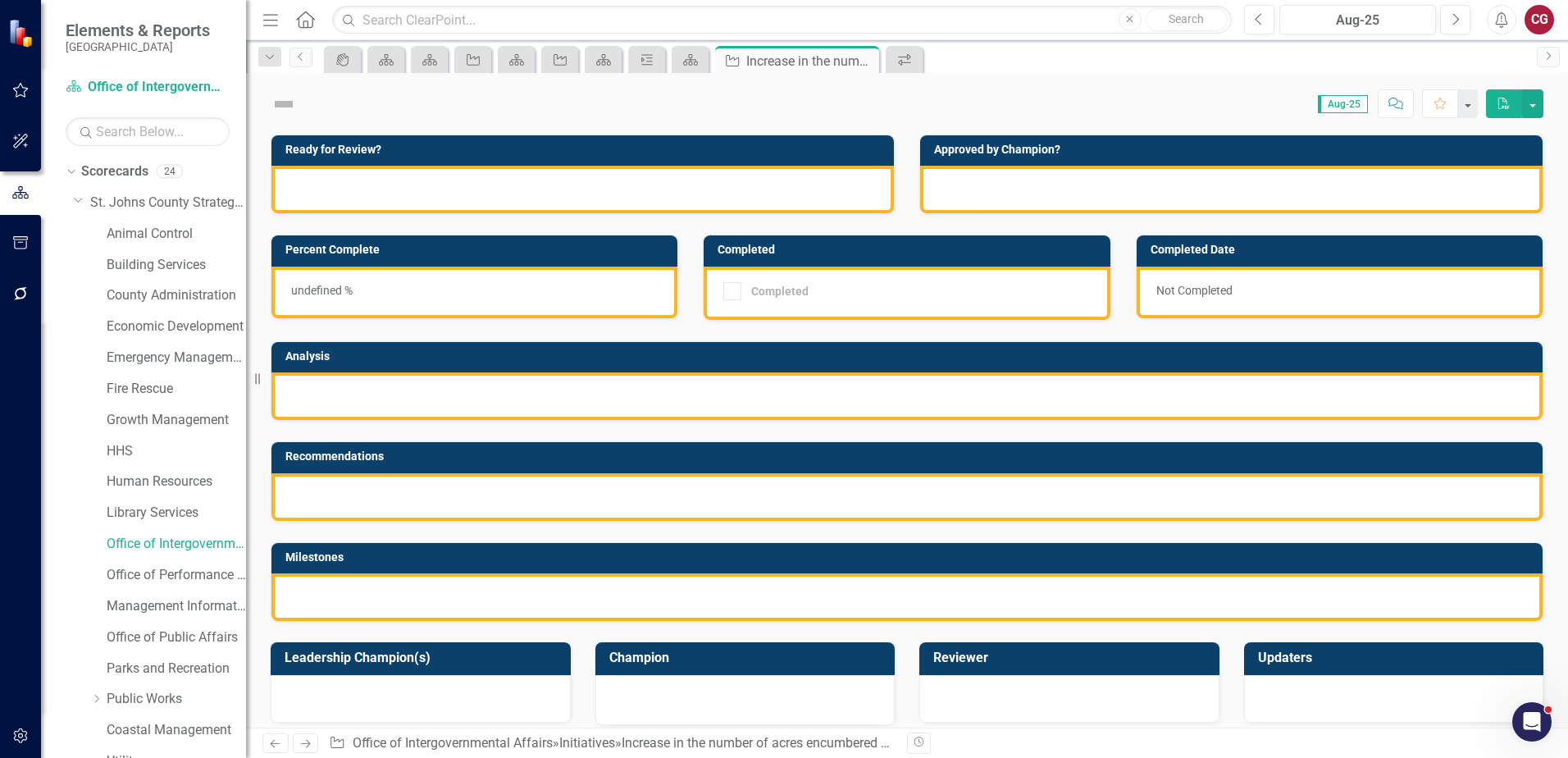
checkbox input "true"
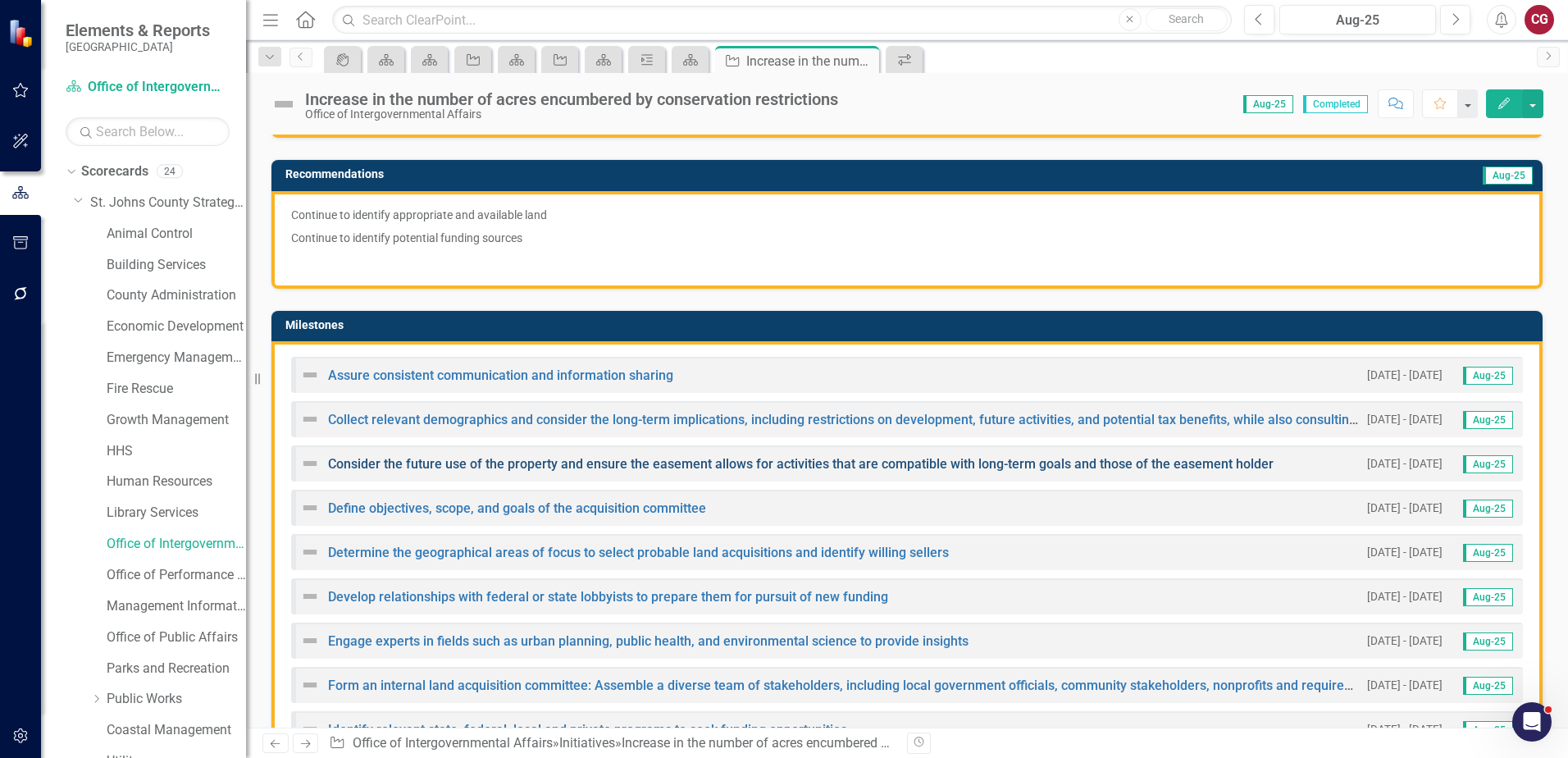
scroll to position [410, 0]
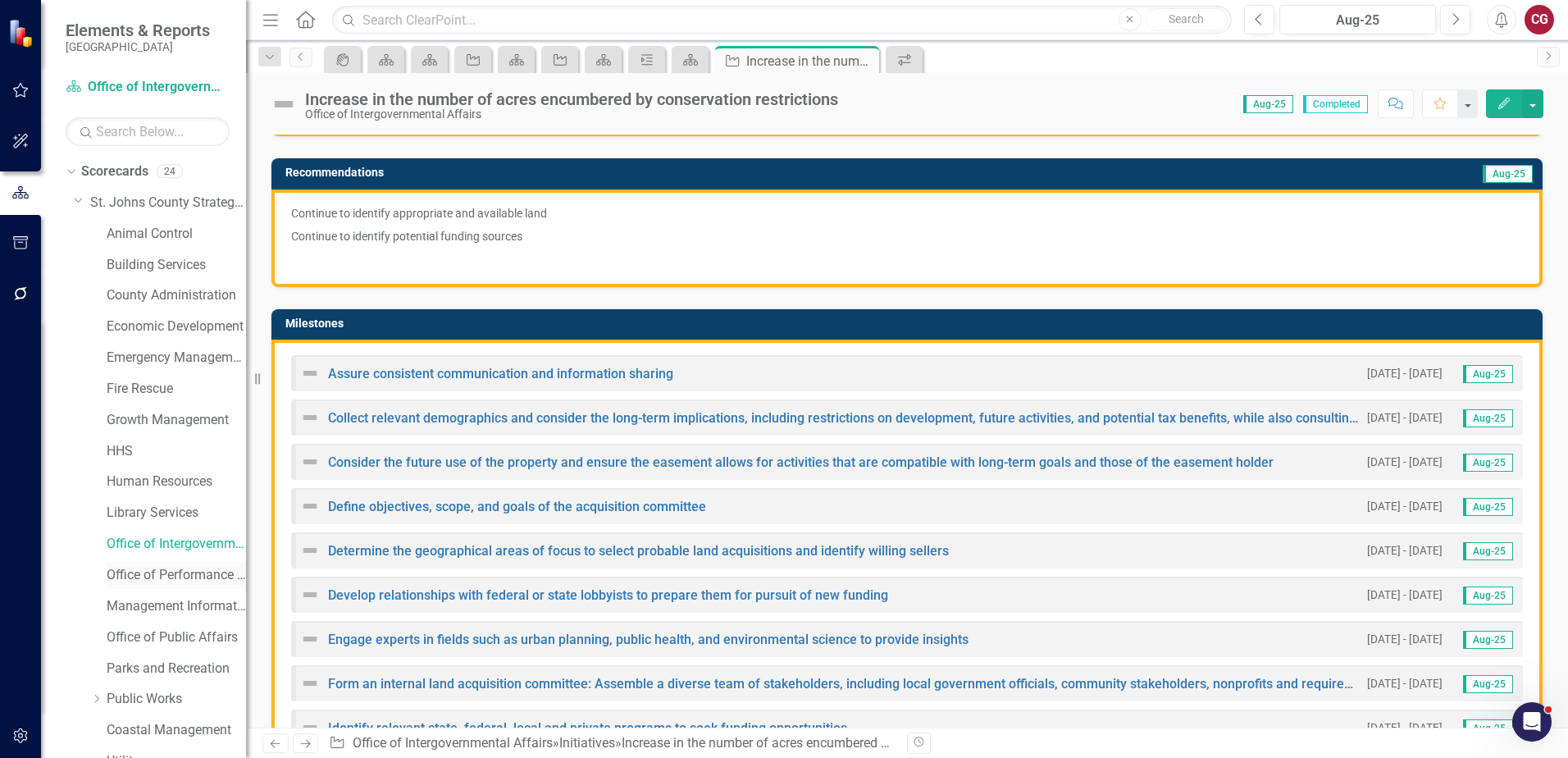
click at [151, 578] on link "Office of Performance & Transparency" at bounding box center [176, 575] width 139 height 19
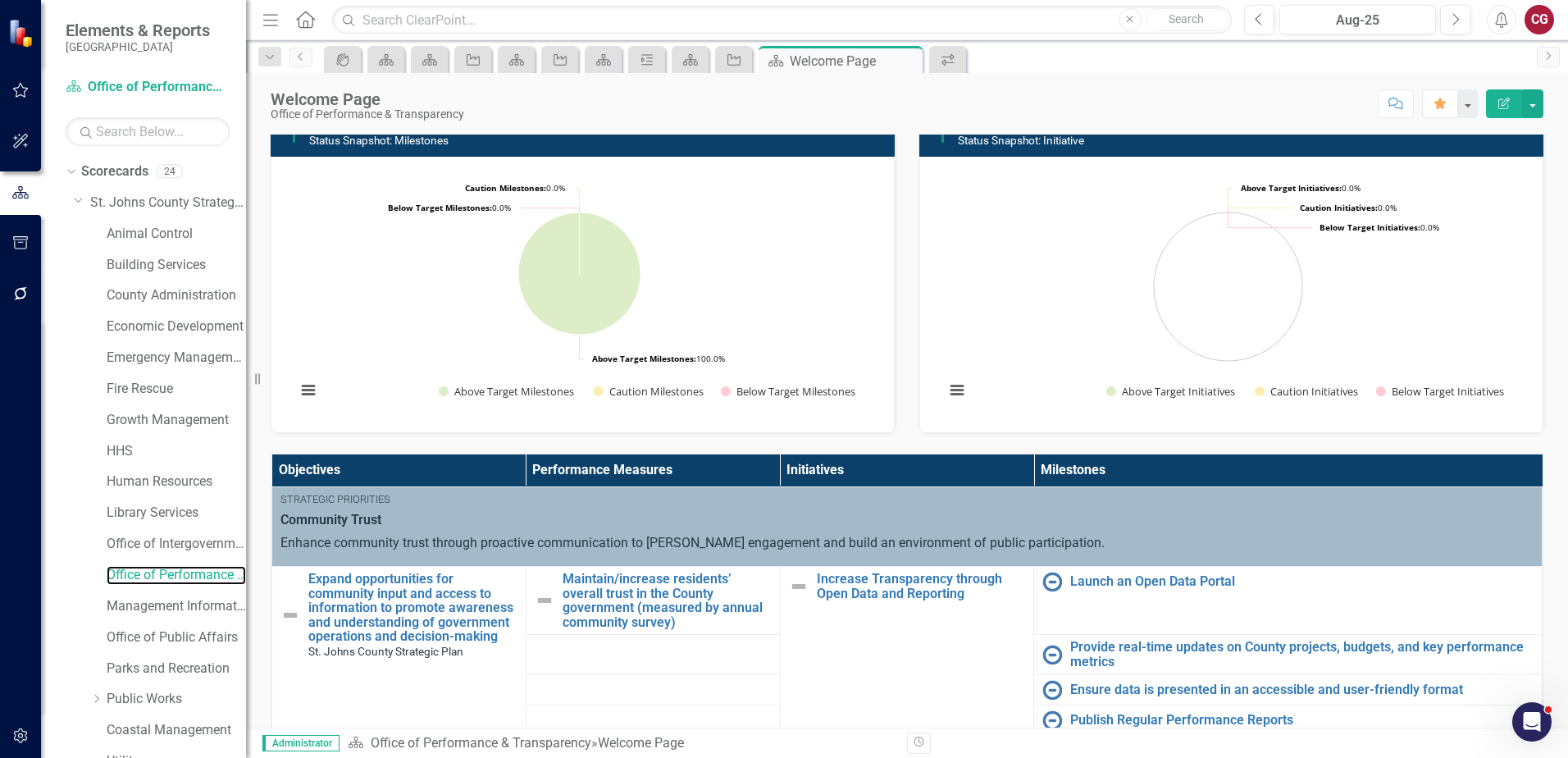
scroll to position [246, 0]
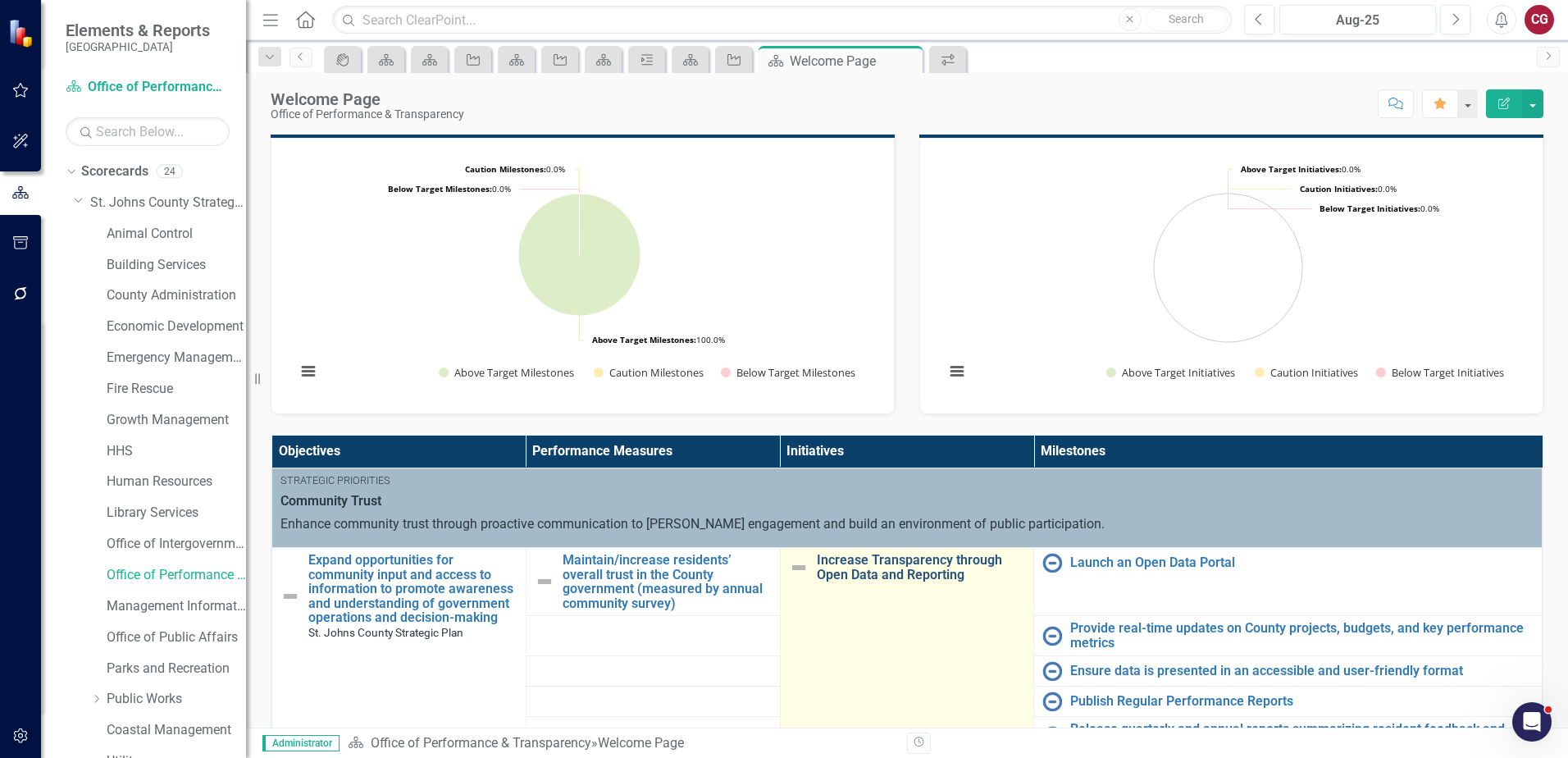
click at [869, 561] on link "Increase Transparency through Open Data and Reporting" at bounding box center [921, 567] width 210 height 28
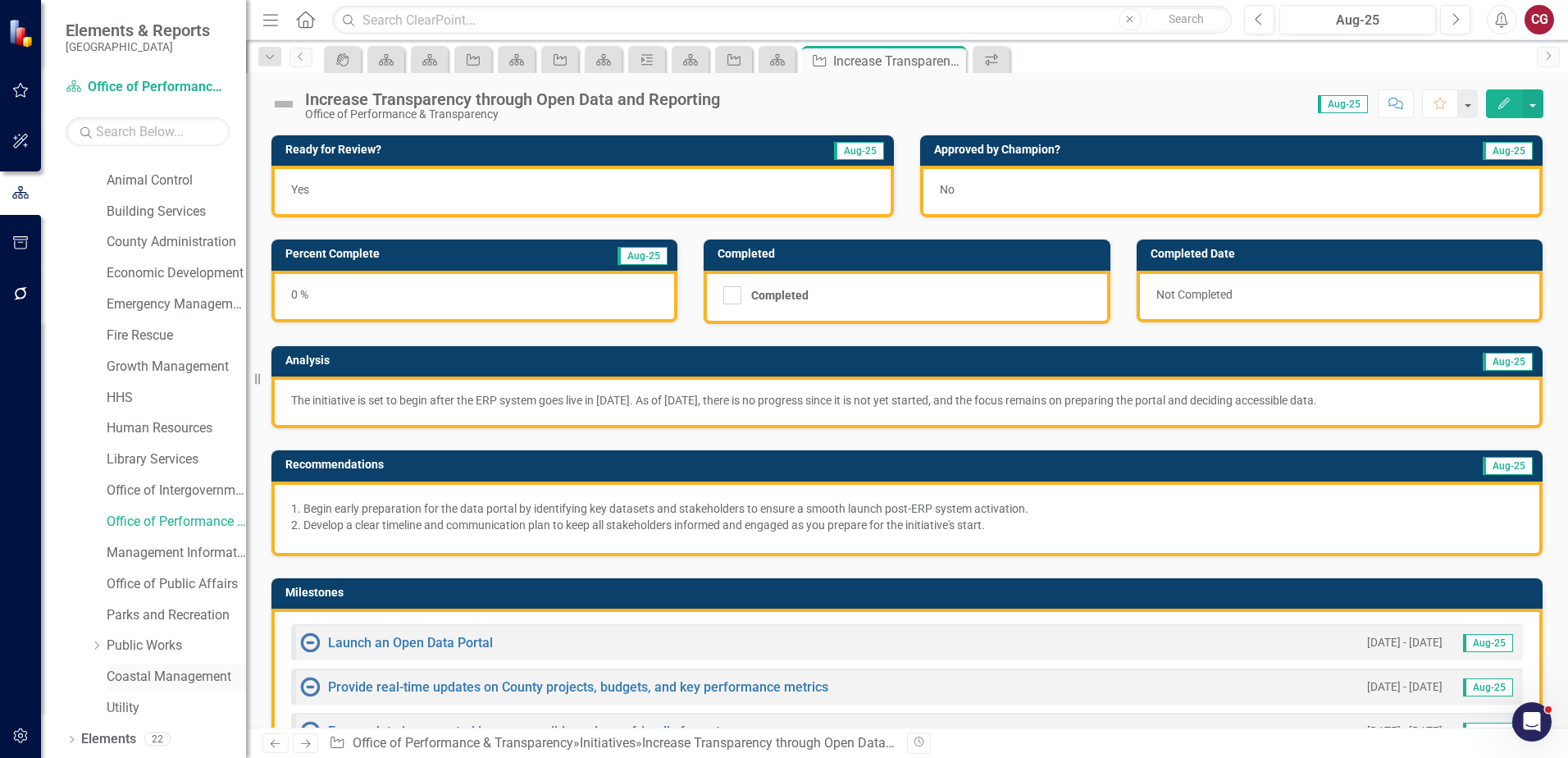
scroll to position [82, 0]
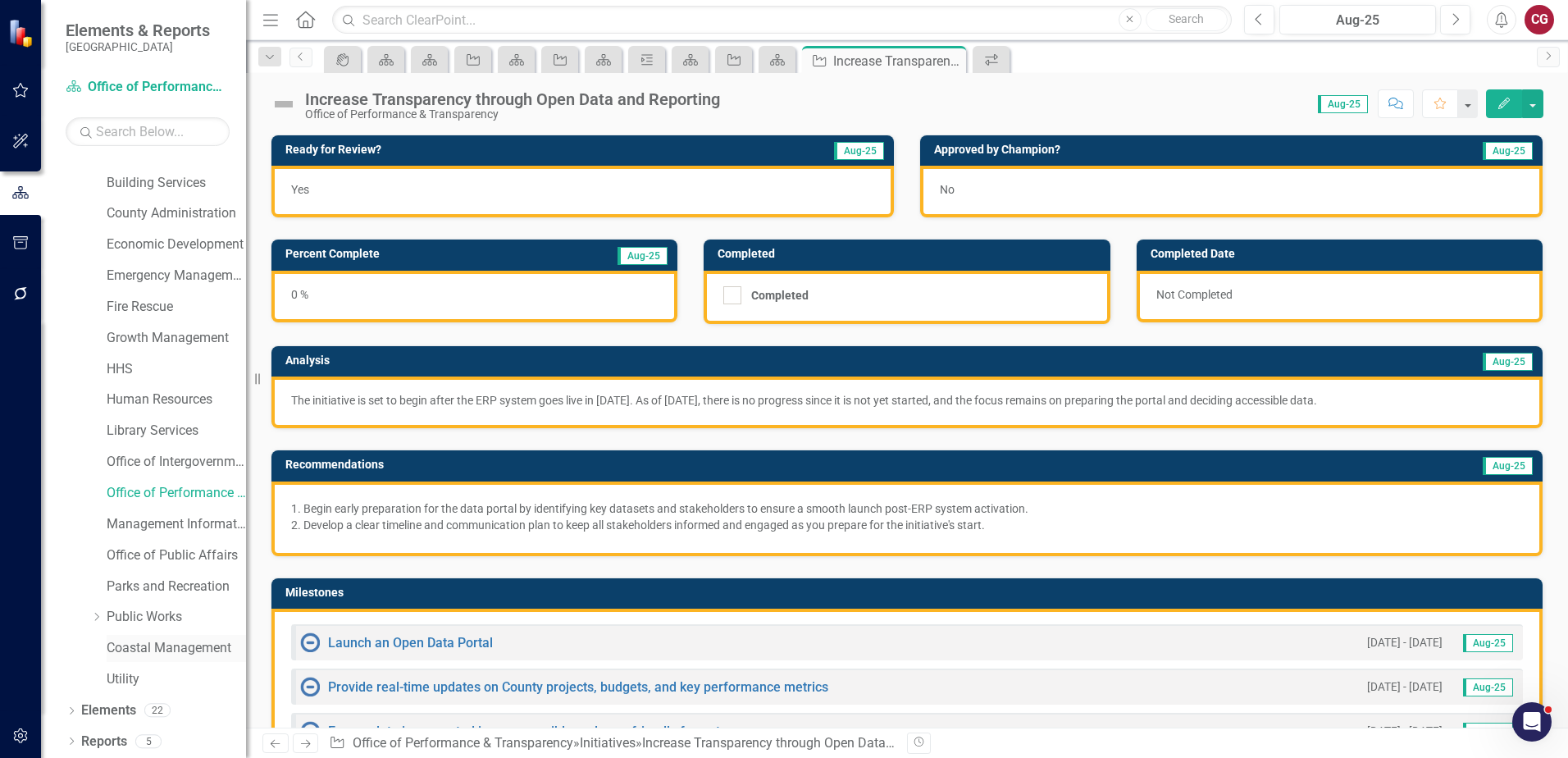
click at [135, 649] on link "Coastal Management" at bounding box center [176, 648] width 139 height 19
